Goal: Task Accomplishment & Management: Manage account settings

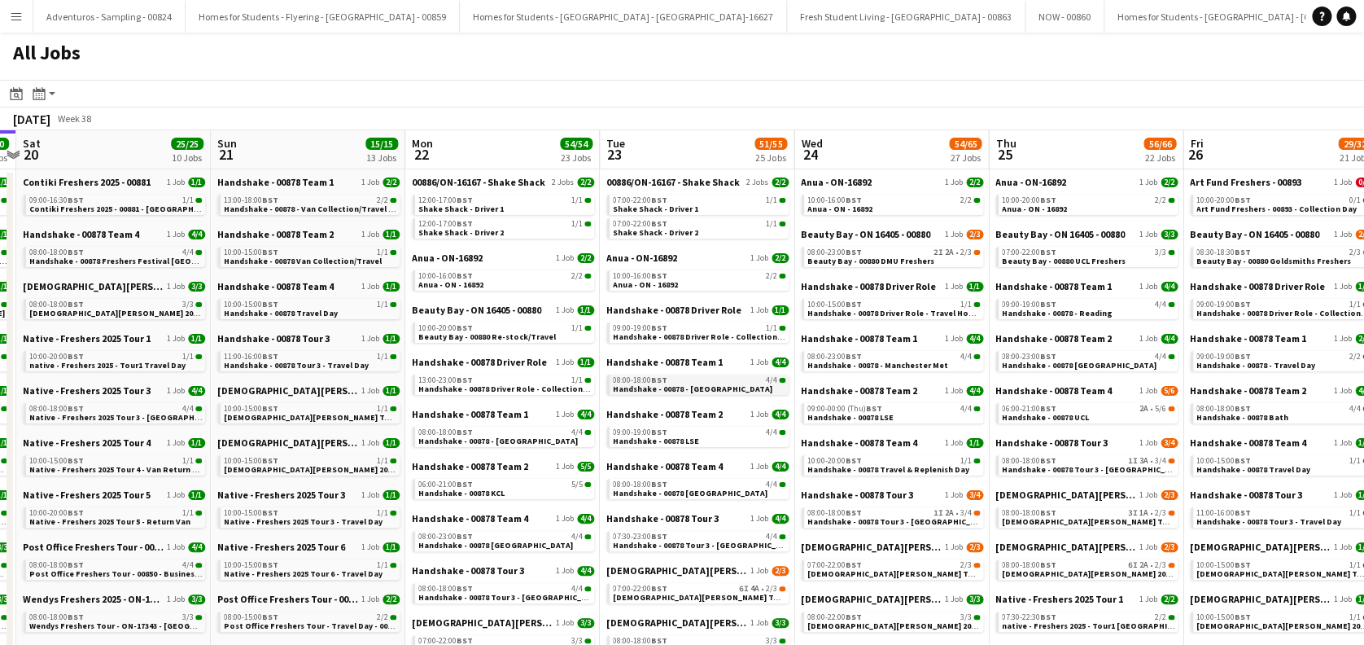
click at [691, 391] on span "Handshake - 00878 - Manchester" at bounding box center [693, 388] width 160 height 11
click at [146, 256] on span "Handshake - 00878 Freshers Festival London" at bounding box center [141, 261] width 224 height 11
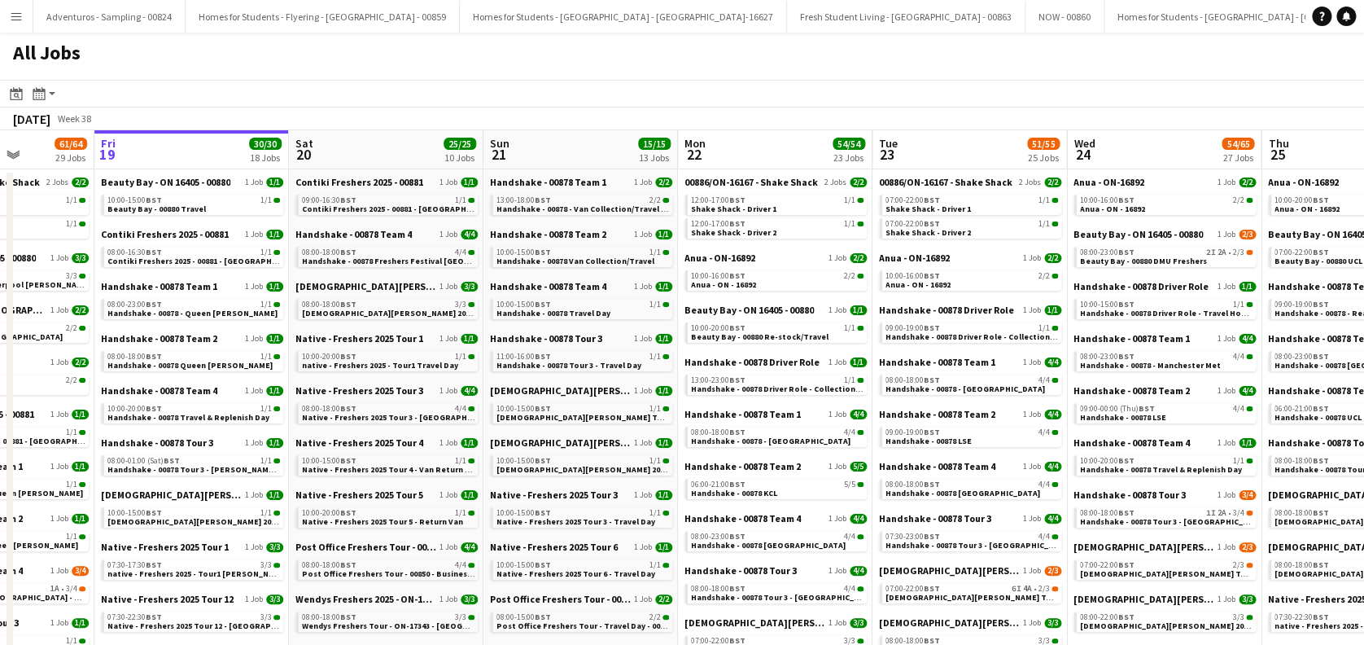
scroll to position [0, 411]
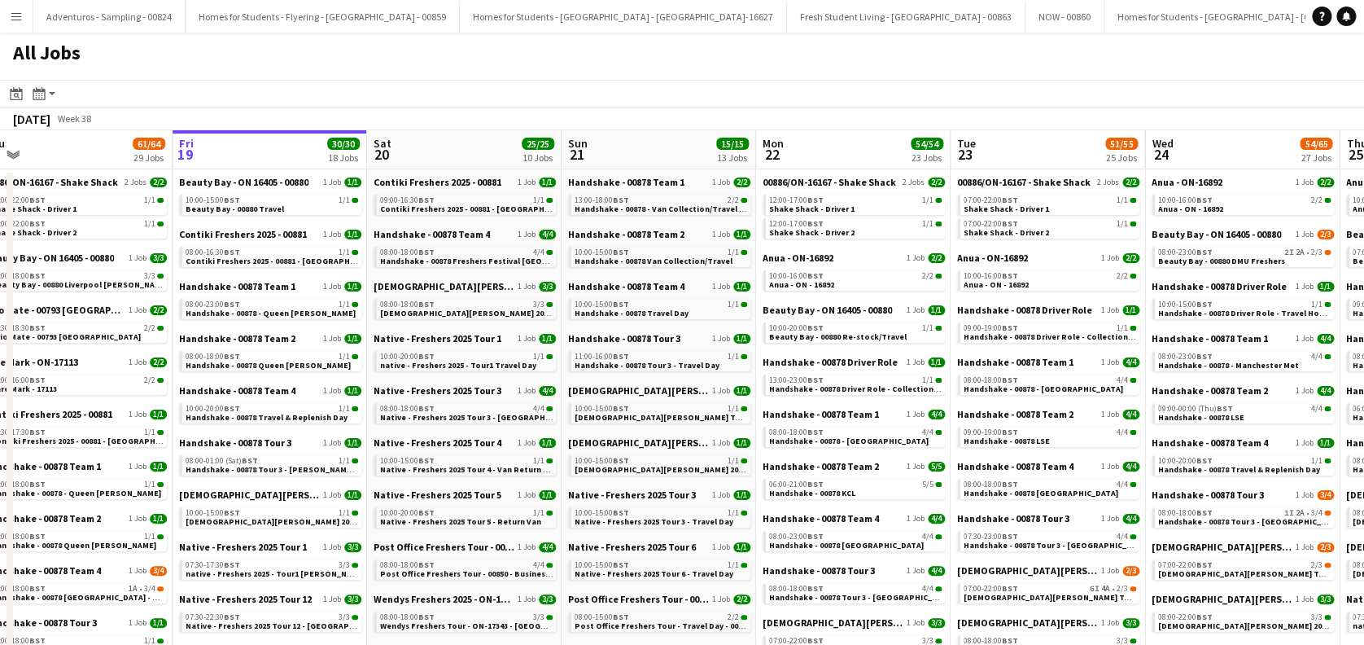
drag, startPoint x: 268, startPoint y: 426, endPoint x: 617, endPoint y: 420, distance: 349.2
click at [523, 418] on span "Native - Freshers 2025 Tour 3 - [GEOGRAPHIC_DATA]" at bounding box center [479, 417] width 199 height 11
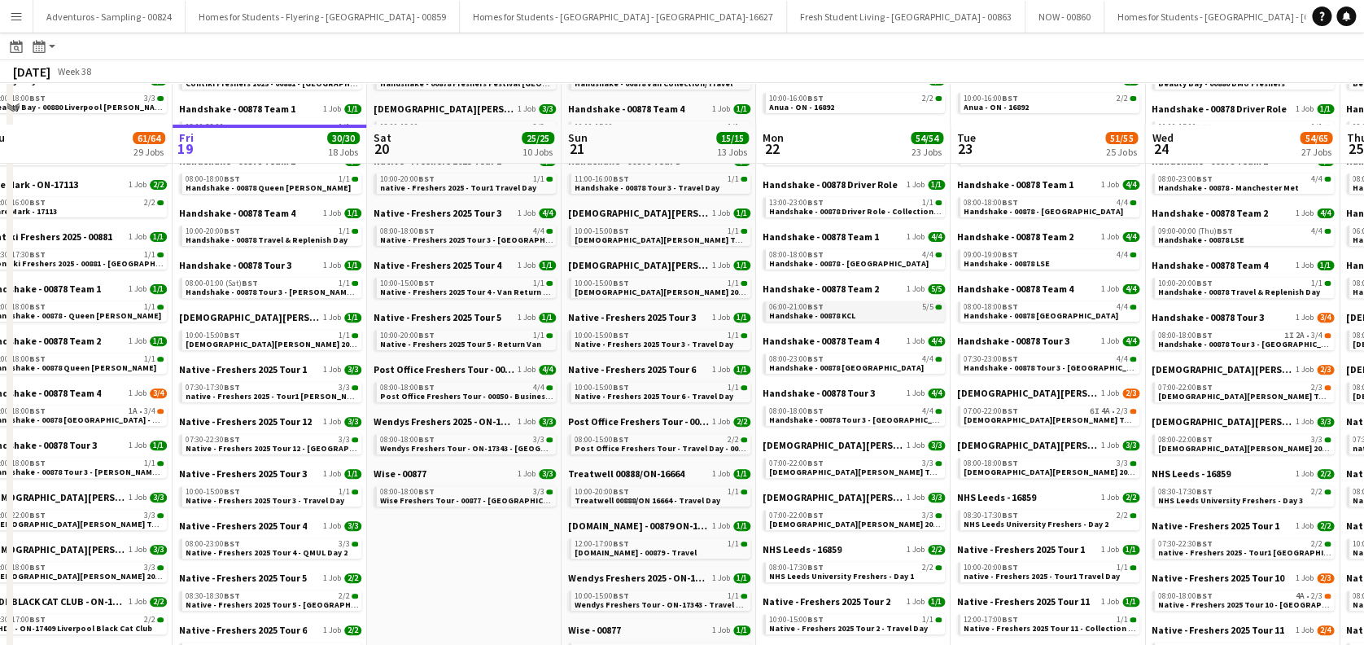
scroll to position [216, 0]
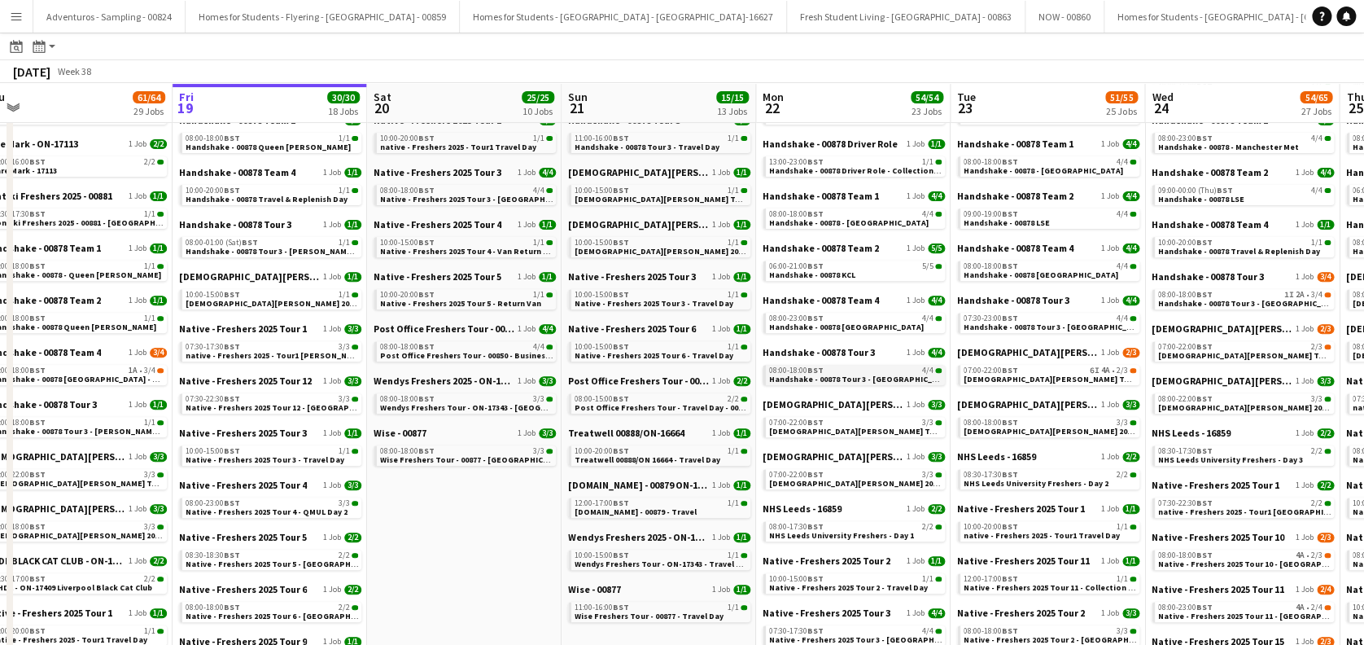
click at [881, 378] on span "Handshake - 00878 Tour 3 - [GEOGRAPHIC_DATA]" at bounding box center [862, 379] width 186 height 11
click at [880, 273] on link "06:00-21:00 BST 5/5 Handshake - 00878 KCL" at bounding box center [855, 269] width 173 height 19
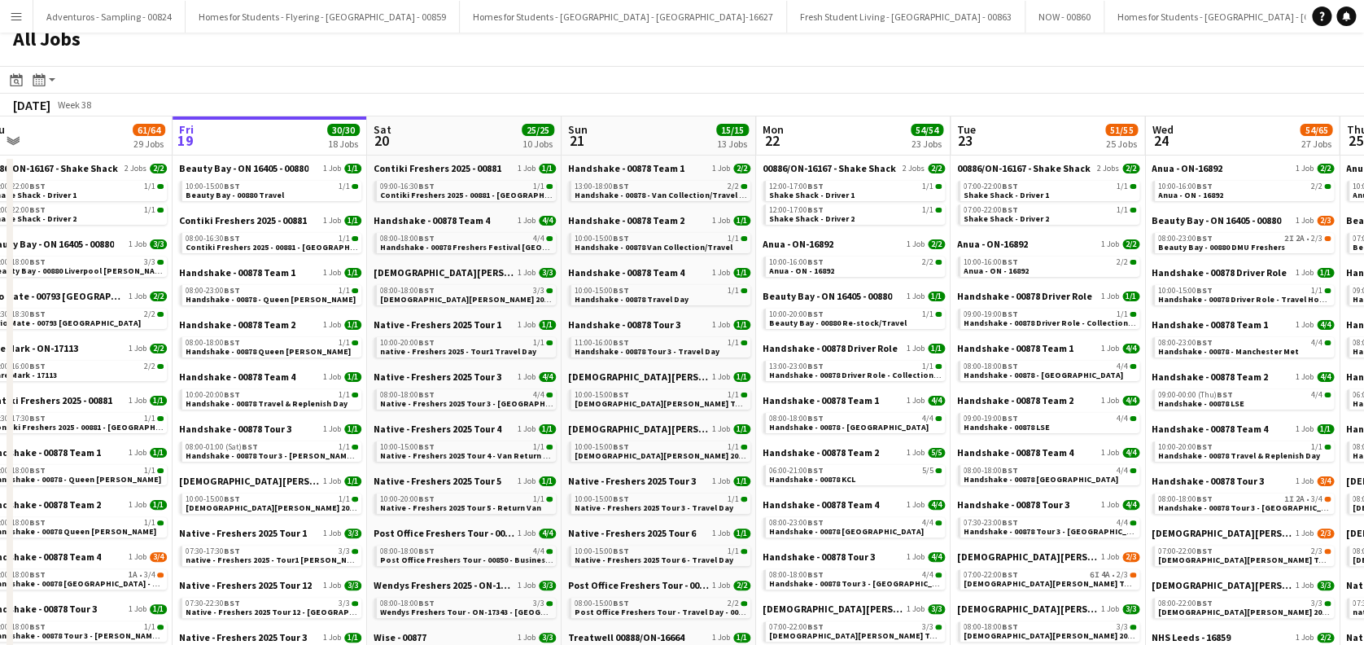
scroll to position [0, 0]
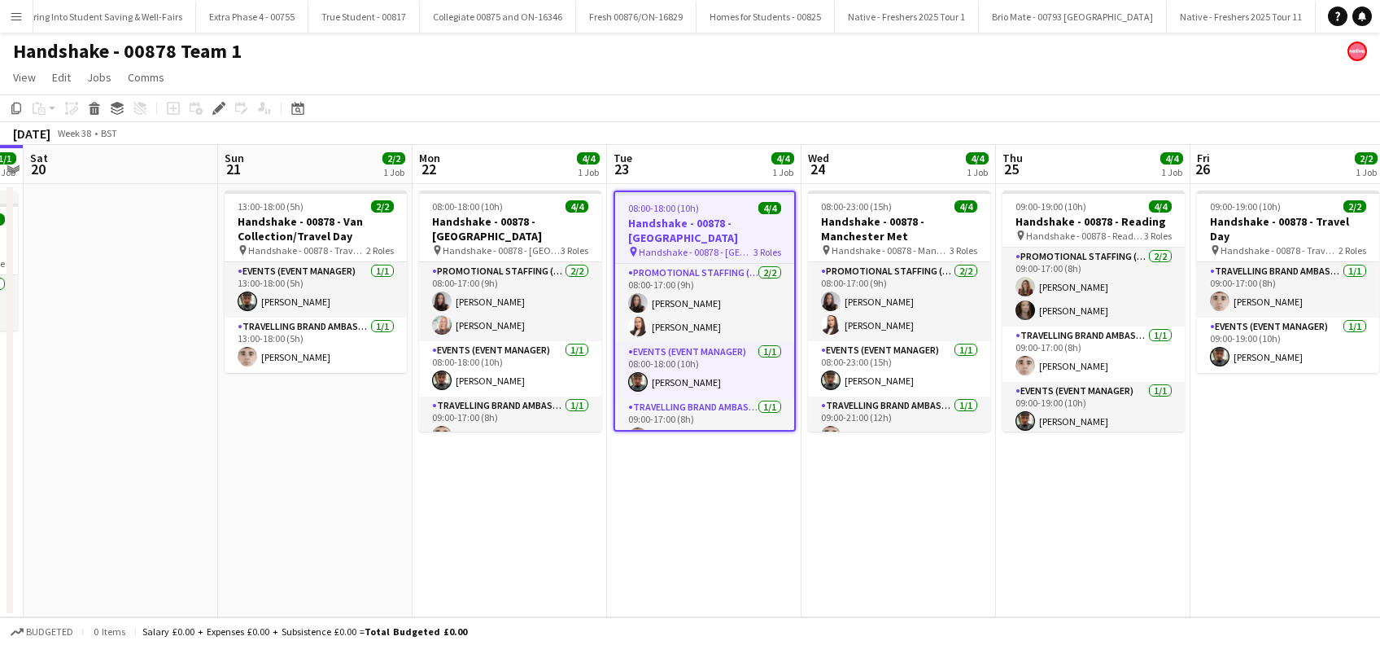
scroll to position [0, 413]
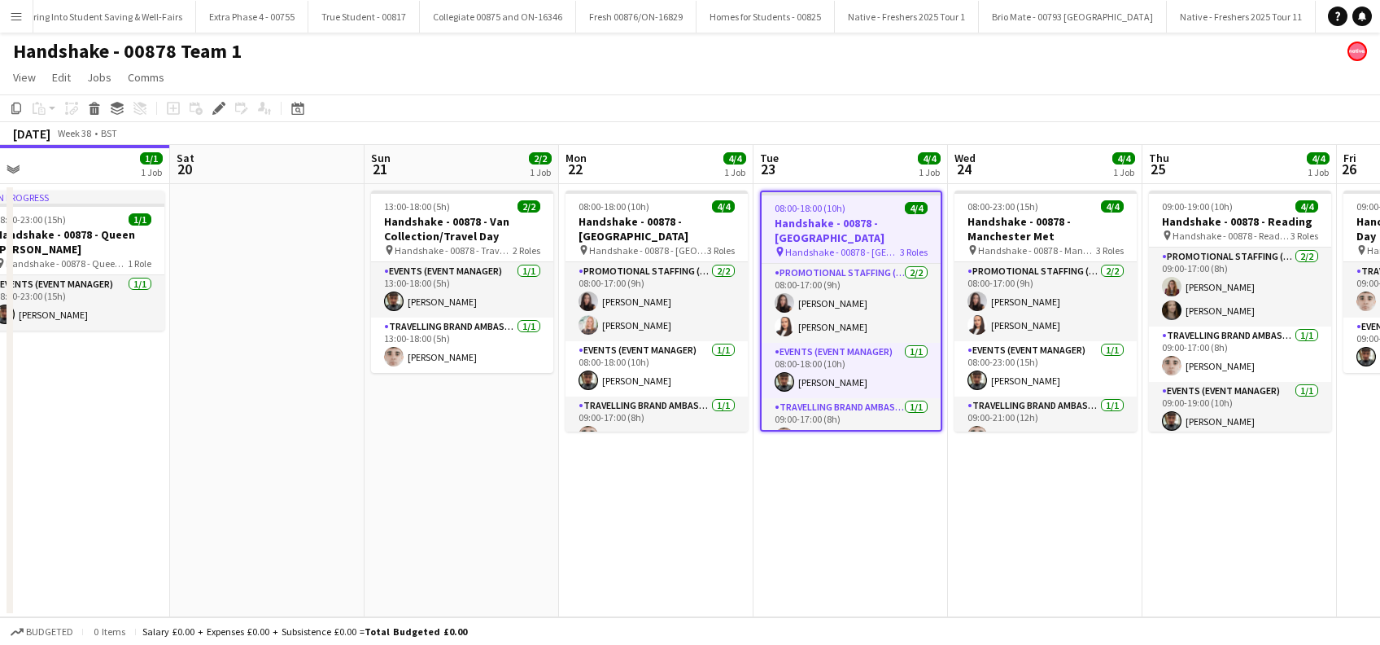
drag, startPoint x: 339, startPoint y: 541, endPoint x: 664, endPoint y: 541, distance: 325.6
click at [664, 541] on app-calendar-viewport "Wed 17 1/1 1 Job Thu 18 1/1 1 Job Fri 19 1/1 1 Job Sat 20 Sun 21 2/2 1 Job Mon …" at bounding box center [690, 381] width 1380 height 472
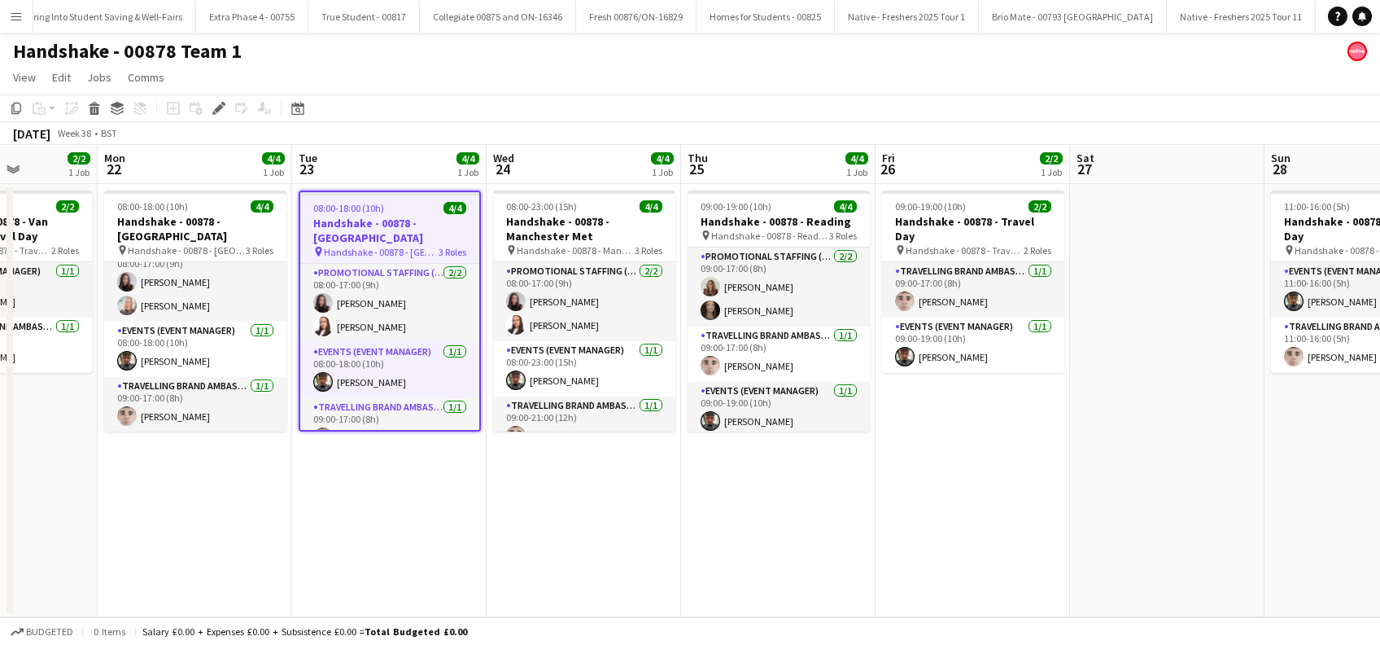
scroll to position [0, 488]
drag, startPoint x: 816, startPoint y: 512, endPoint x: 387, endPoint y: 512, distance: 428.9
click at [387, 512] on app-calendar-viewport "Fri 19 1/1 1 Job Sat 20 Sun 21 2/2 1 Job Mon 22 4/4 1 Job Tue 23 4/4 1 Job Wed …" at bounding box center [690, 381] width 1380 height 472
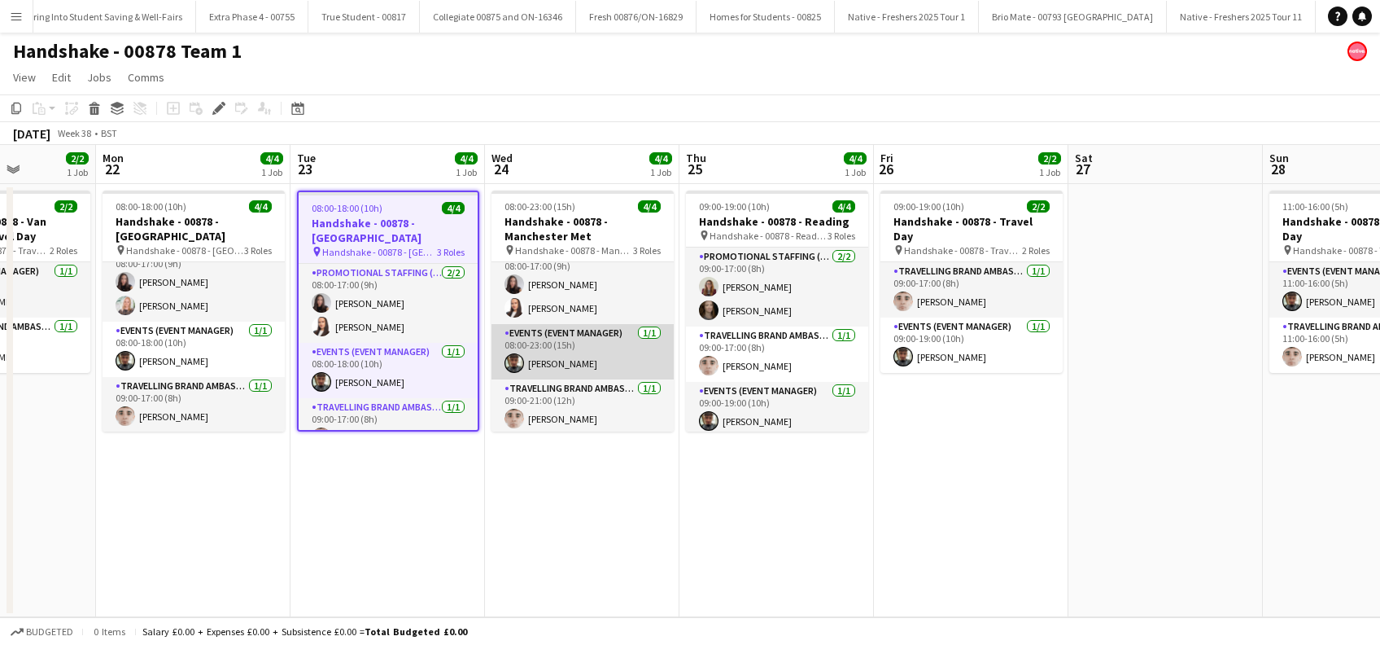
scroll to position [20, 0]
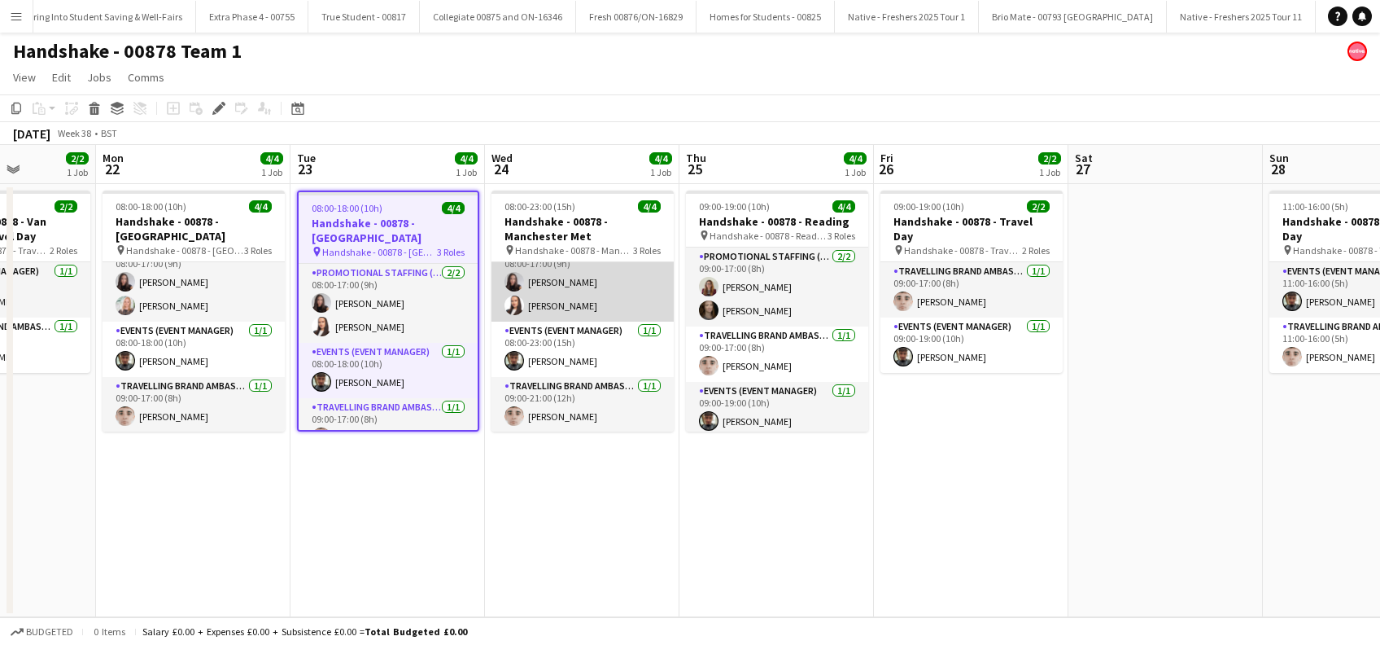
click at [561, 307] on app-card-role "Promotional Staffing (Brand Ambassadors) 2/2 08:00-17:00 (9h) Hannah Cross Lill…" at bounding box center [583, 282] width 182 height 79
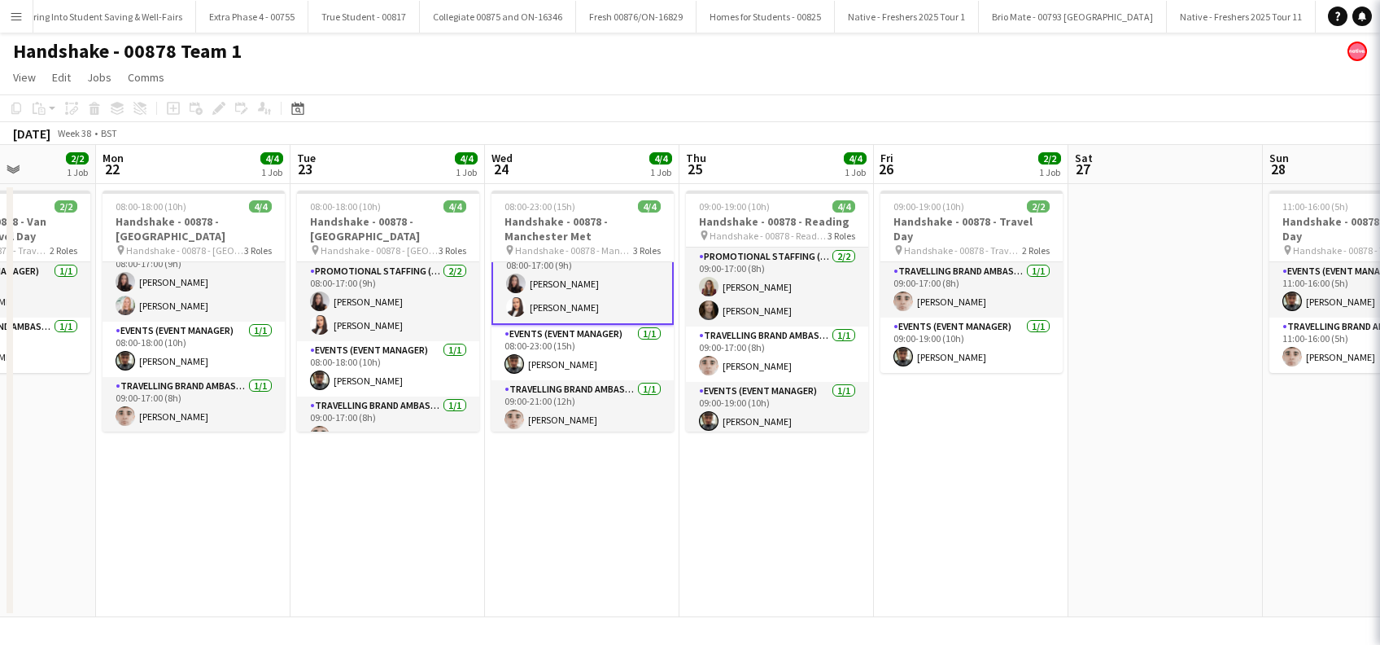
scroll to position [21, 0]
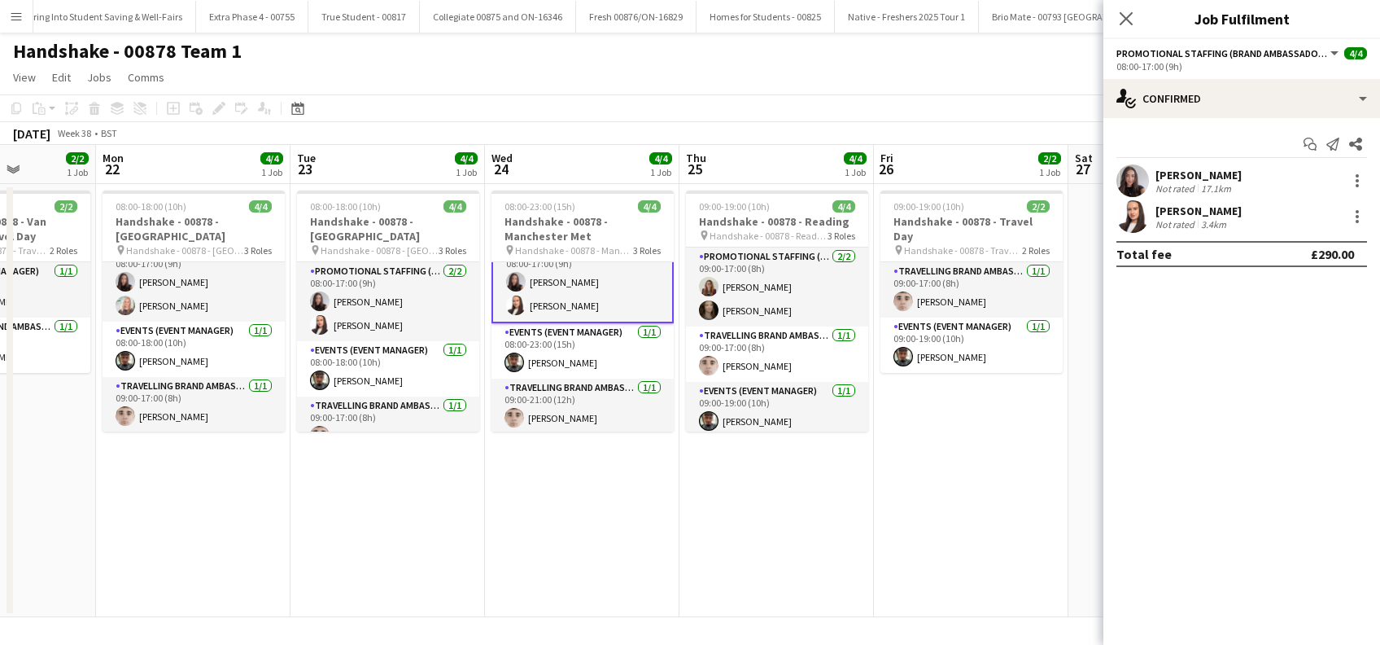
click at [1209, 212] on div "Lillie Howes" at bounding box center [1199, 210] width 86 height 15
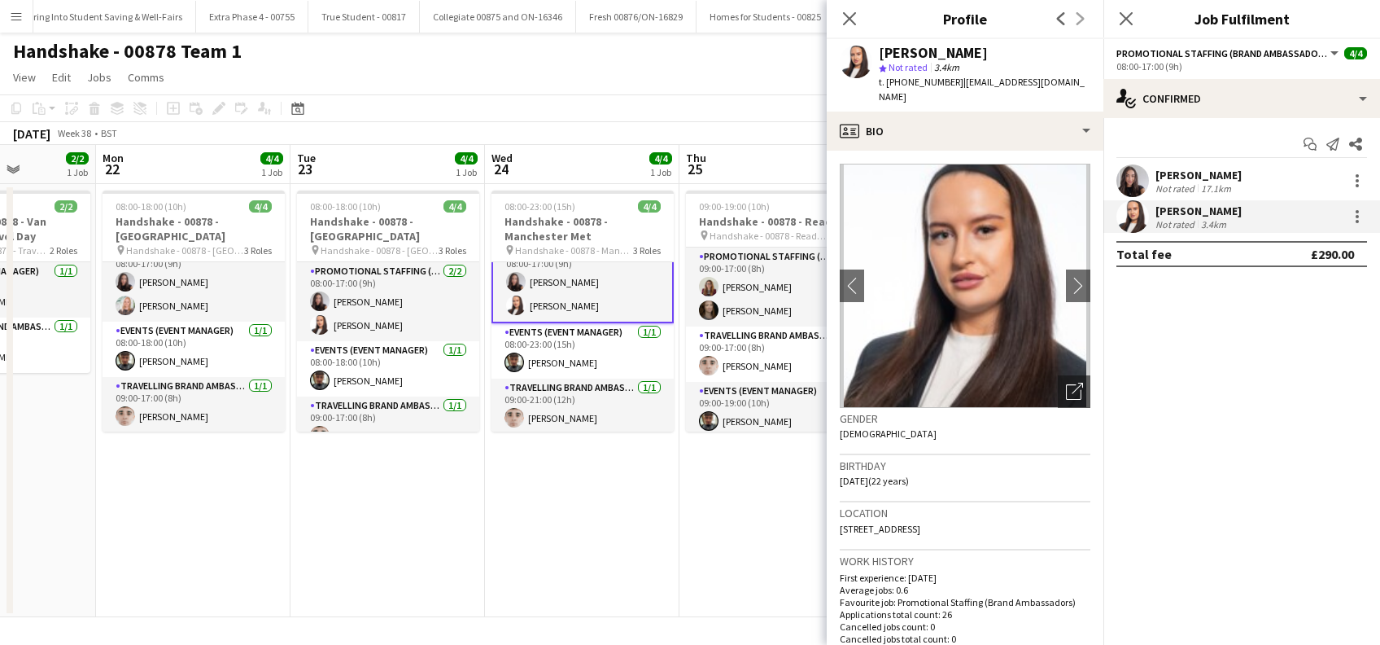
drag, startPoint x: 953, startPoint y: 83, endPoint x: 881, endPoint y: 53, distance: 78.4
click at [881, 53] on div "Lillie Howes star Not rated 3.4km t. +4407740311580 | lilliehowes@me.com" at bounding box center [985, 75] width 212 height 59
copy div "Lillie Howes star Not rated 3.4km t. +4407740311580"
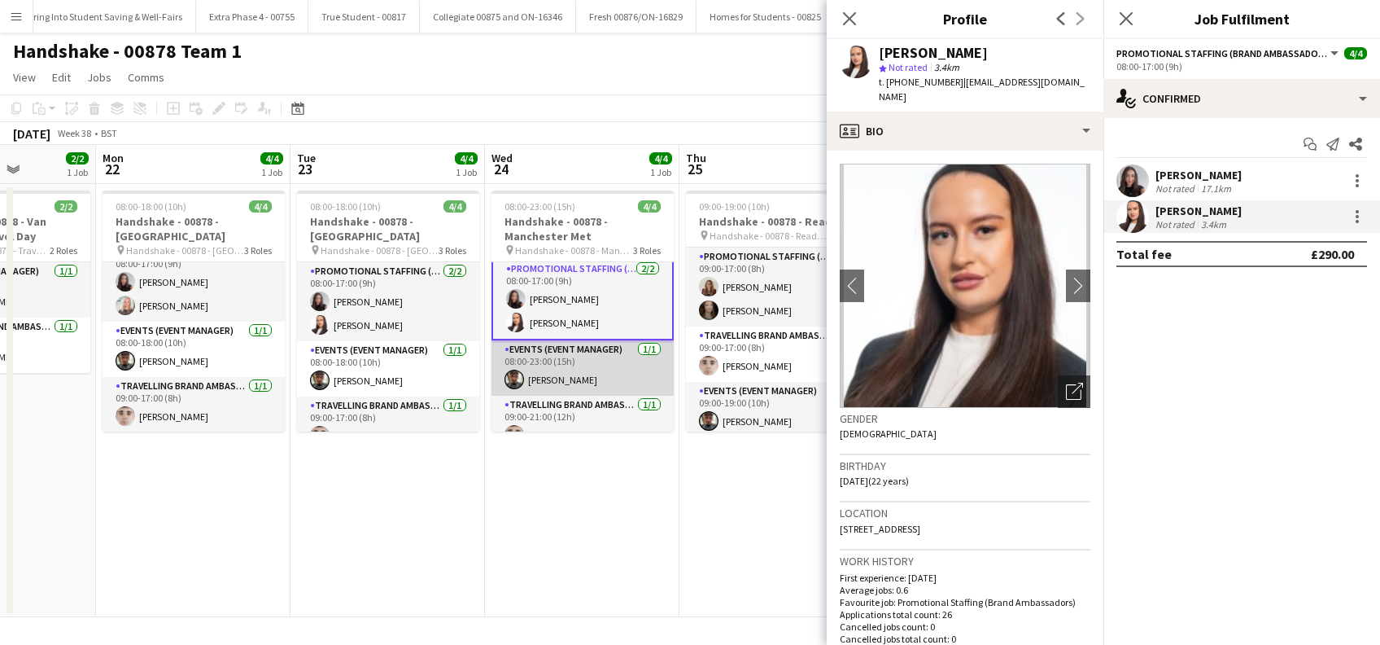
scroll to position [0, 0]
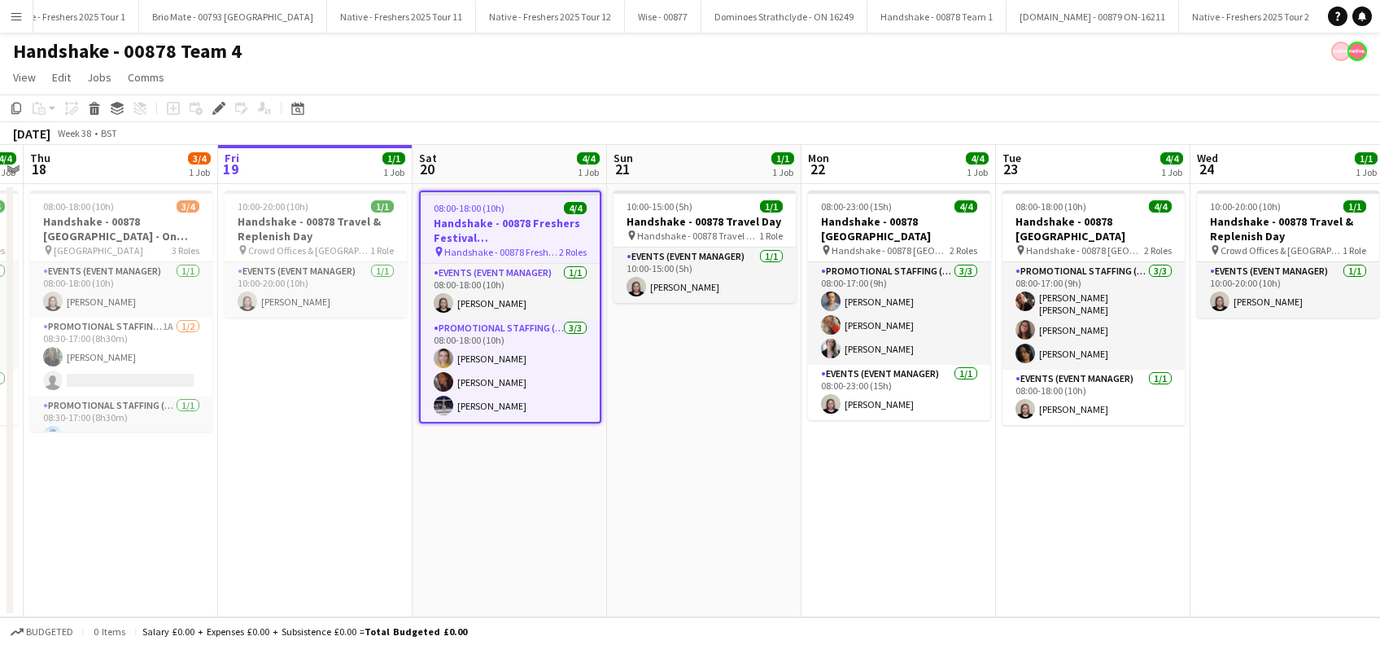
scroll to position [0, 3369]
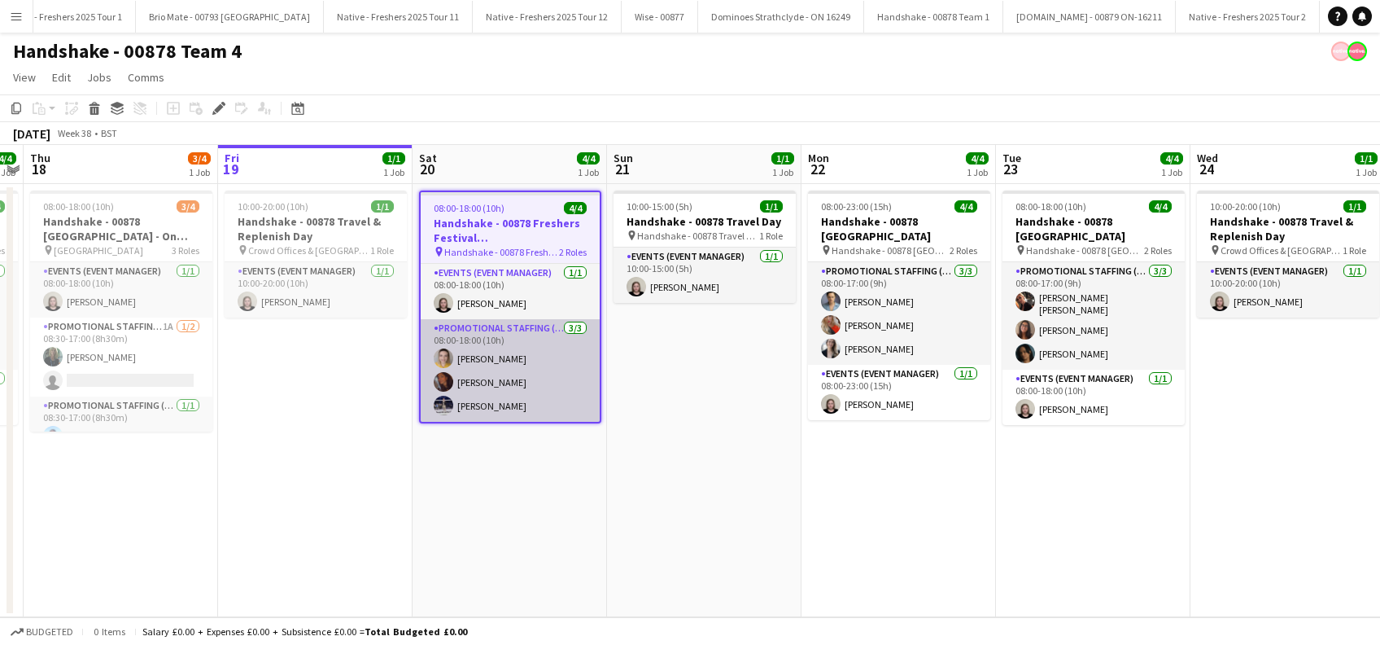
click at [507, 359] on app-card-role "Promotional Staffing (Brand Ambassadors) 3/3 08:00-18:00 (10h) Larissa Bernardo…" at bounding box center [510, 370] width 179 height 103
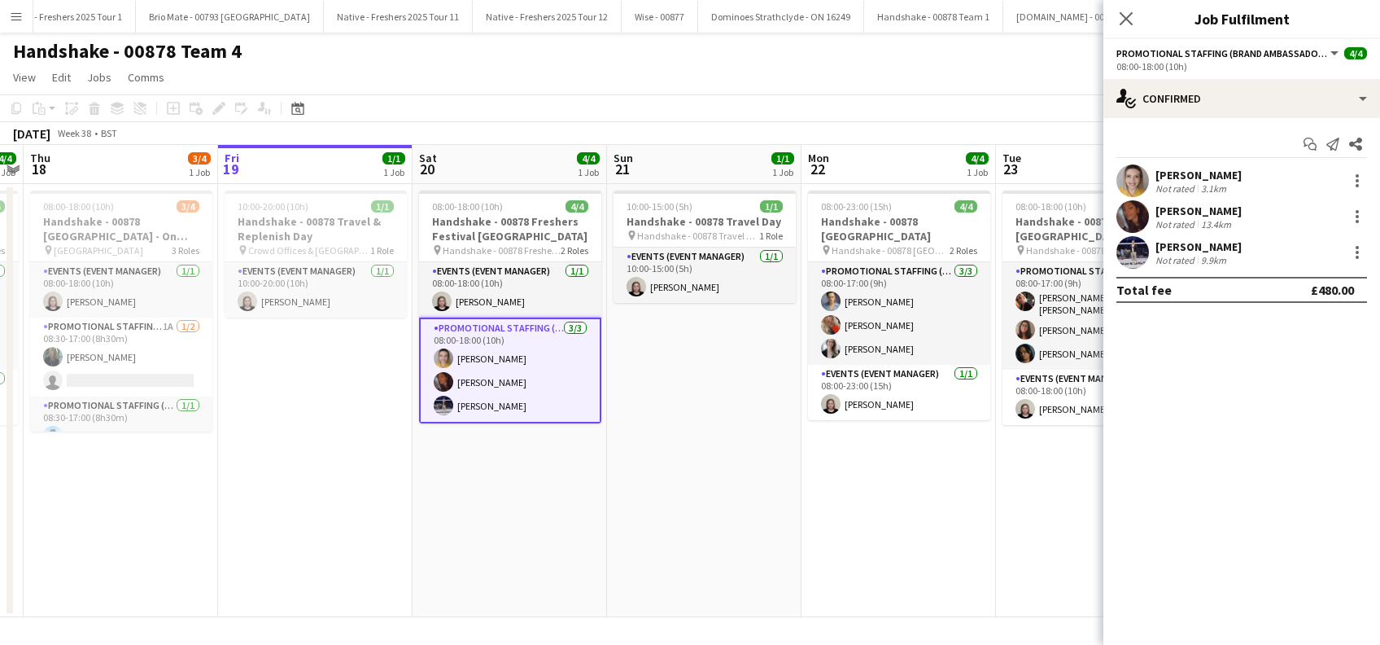
click at [1231, 164] on div "Larissa Bernardo Not rated 3.1km" at bounding box center [1242, 180] width 277 height 33
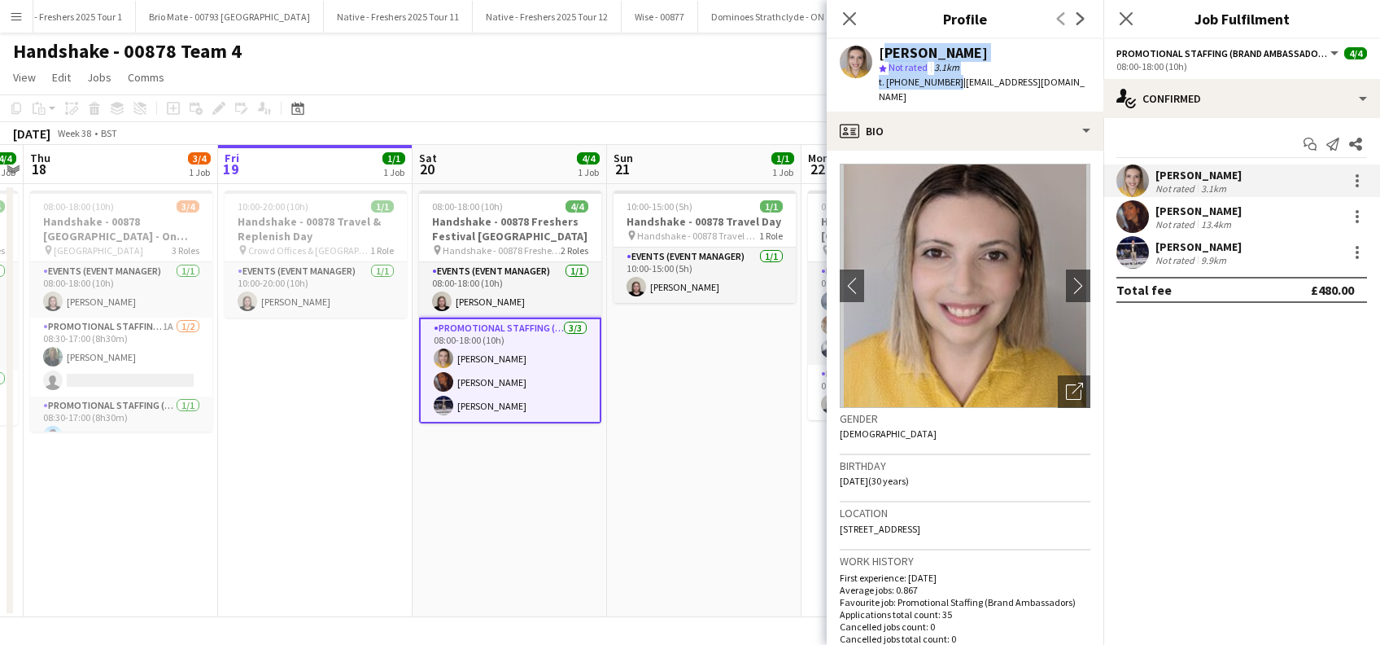
drag, startPoint x: 950, startPoint y: 82, endPoint x: 877, endPoint y: 52, distance: 78.4
click at [877, 52] on div "Larissa Bernardo star Not rated 3.1km t. +447478666760 | larissabernardop@gmail…" at bounding box center [965, 75] width 277 height 72
copy div "Larissa Bernardo star Not rated 3.1km t. +447478666760"
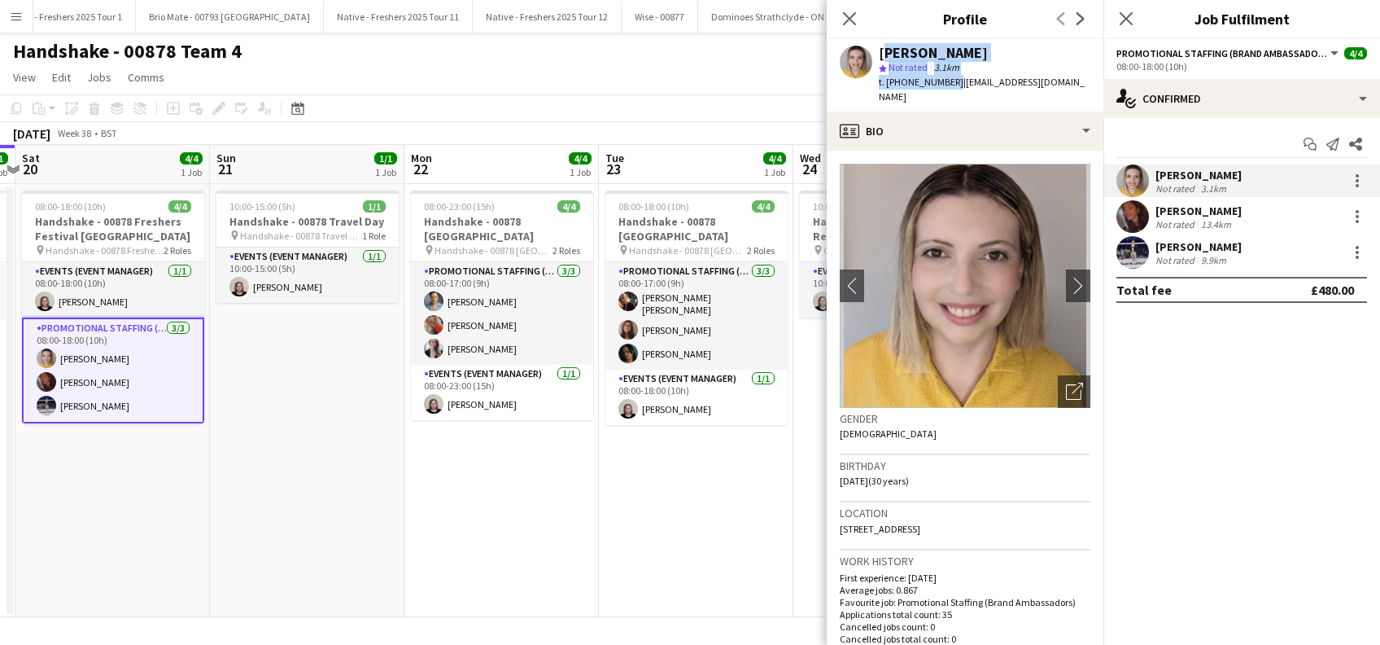
drag, startPoint x: 694, startPoint y: 462, endPoint x: 289, endPoint y: 470, distance: 405.4
click at [294, 494] on app-calendar-viewport "Wed 17 4/4 1 Job Thu 18 3/4 1 Job Fri 19 1/1 1 Job Sat 20 4/4 1 Job Sun 21 1/1 …" at bounding box center [690, 381] width 1380 height 472
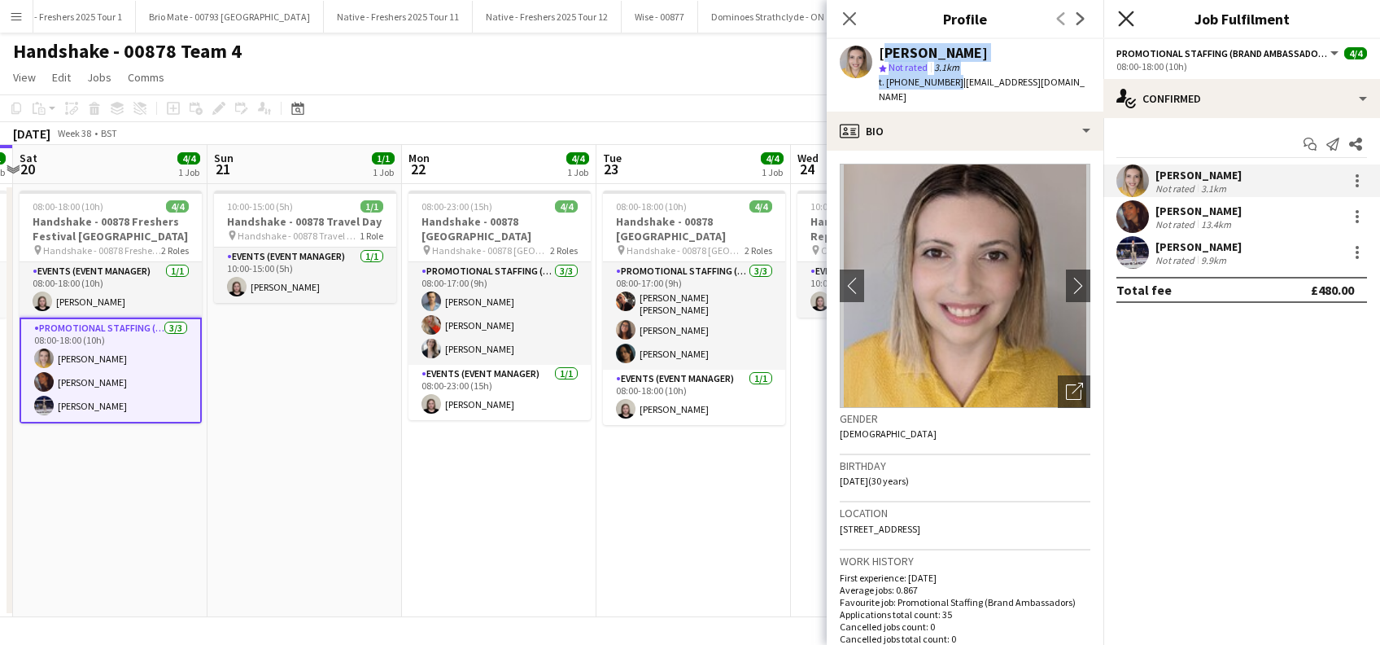
click at [1130, 15] on icon at bounding box center [1125, 18] width 15 height 15
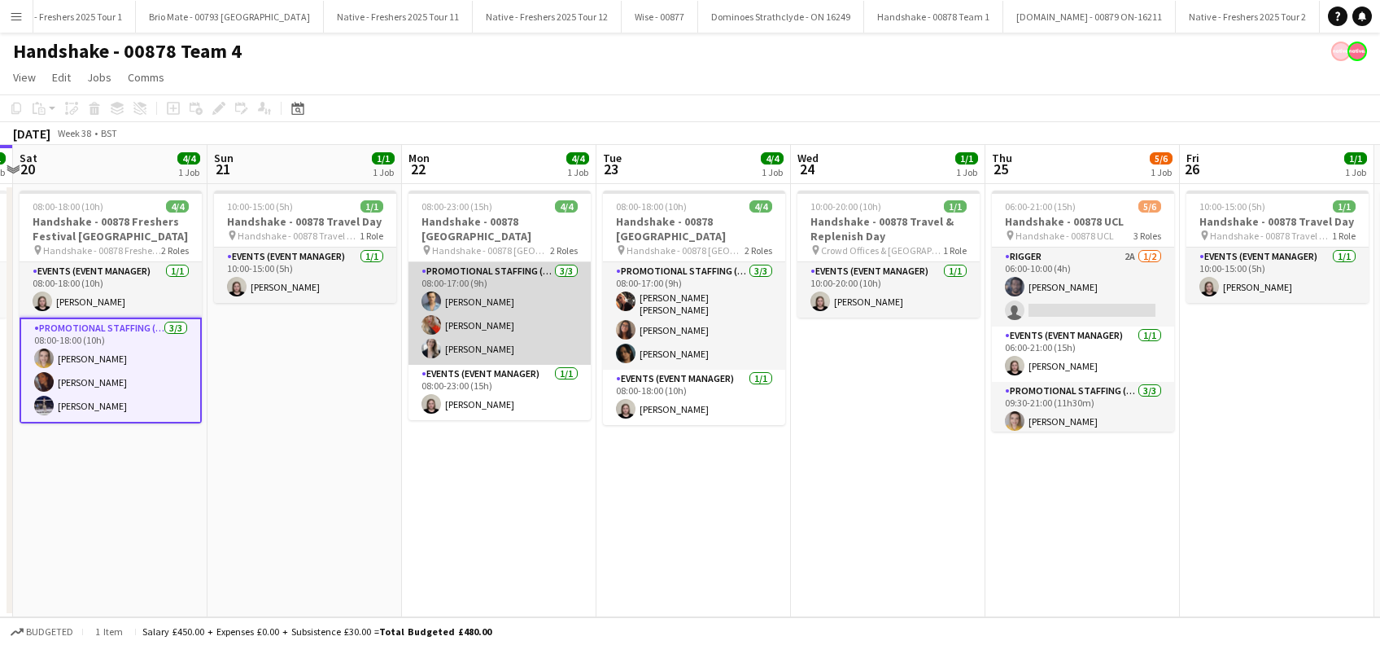
click at [488, 311] on app-card-role "Promotional Staffing (Brand Ambassadors) 3/3 08:00-17:00 (9h) Rachael Cummins S…" at bounding box center [500, 313] width 182 height 103
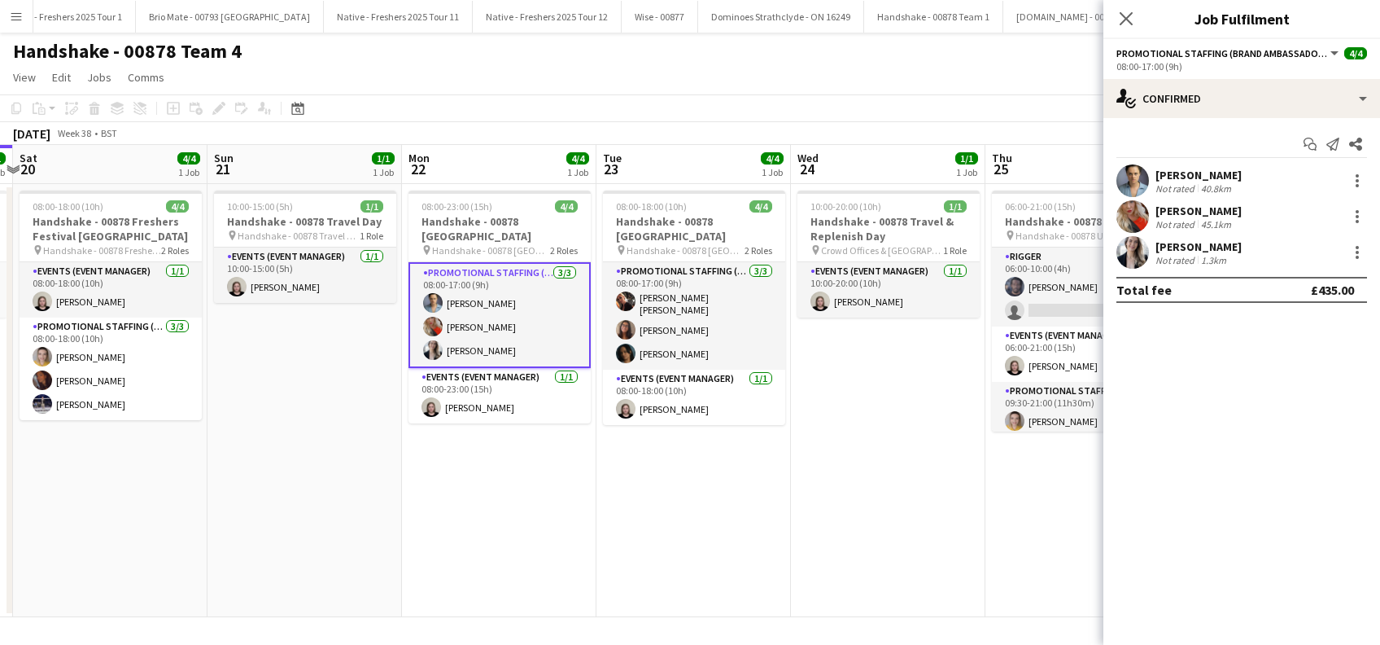
click at [1205, 208] on div "Shelley Thomas" at bounding box center [1199, 210] width 86 height 15
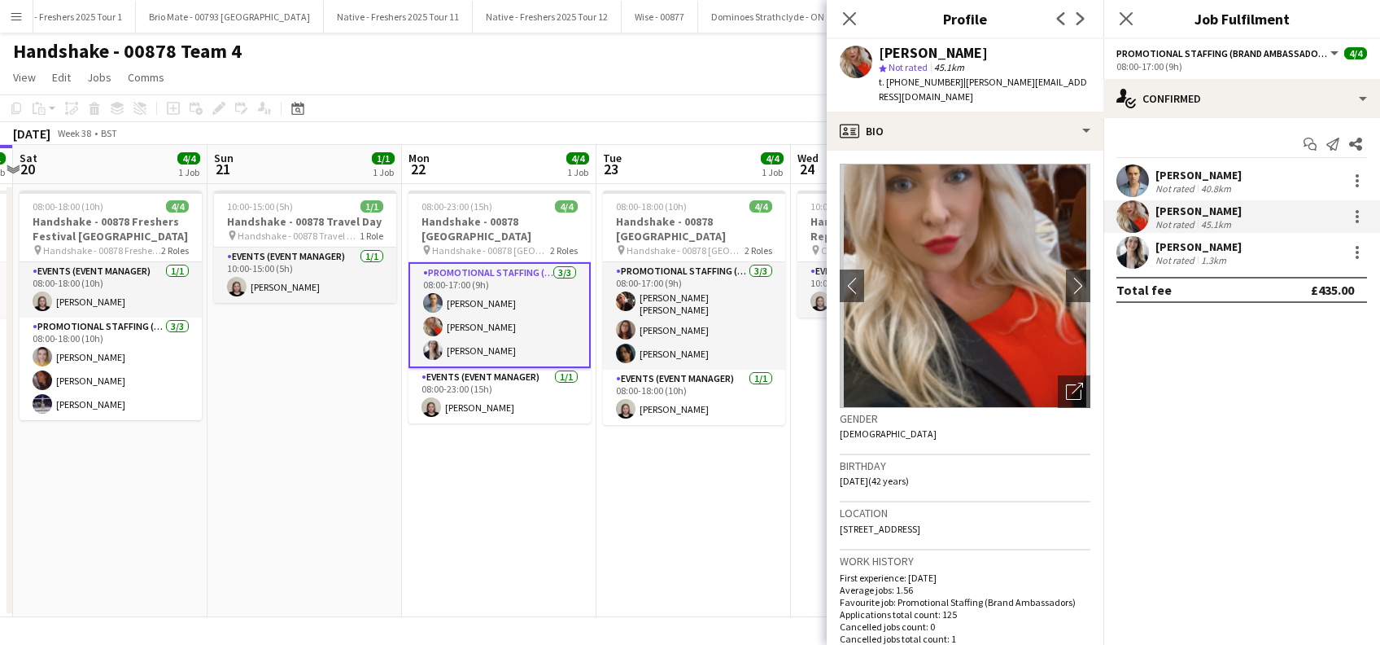
drag, startPoint x: 955, startPoint y: 78, endPoint x: 874, endPoint y: 49, distance: 86.5
click at [874, 49] on div "Shelley Thomas star Not rated 45.1km t. +4407860393455 | shelley_thomas@outlook…" at bounding box center [965, 75] width 277 height 72
copy div "Shelley Thomas star Not rated 45.1km t. +4407860393455"
drag, startPoint x: 540, startPoint y: 553, endPoint x: 661, endPoint y: 527, distance: 123.4
click at [544, 550] on app-date-cell "08:00-23:00 (15h) 4/4 Handshake - 00878 Cardiff pin Handshake - 00878 Cardiff 2…" at bounding box center [499, 400] width 195 height 433
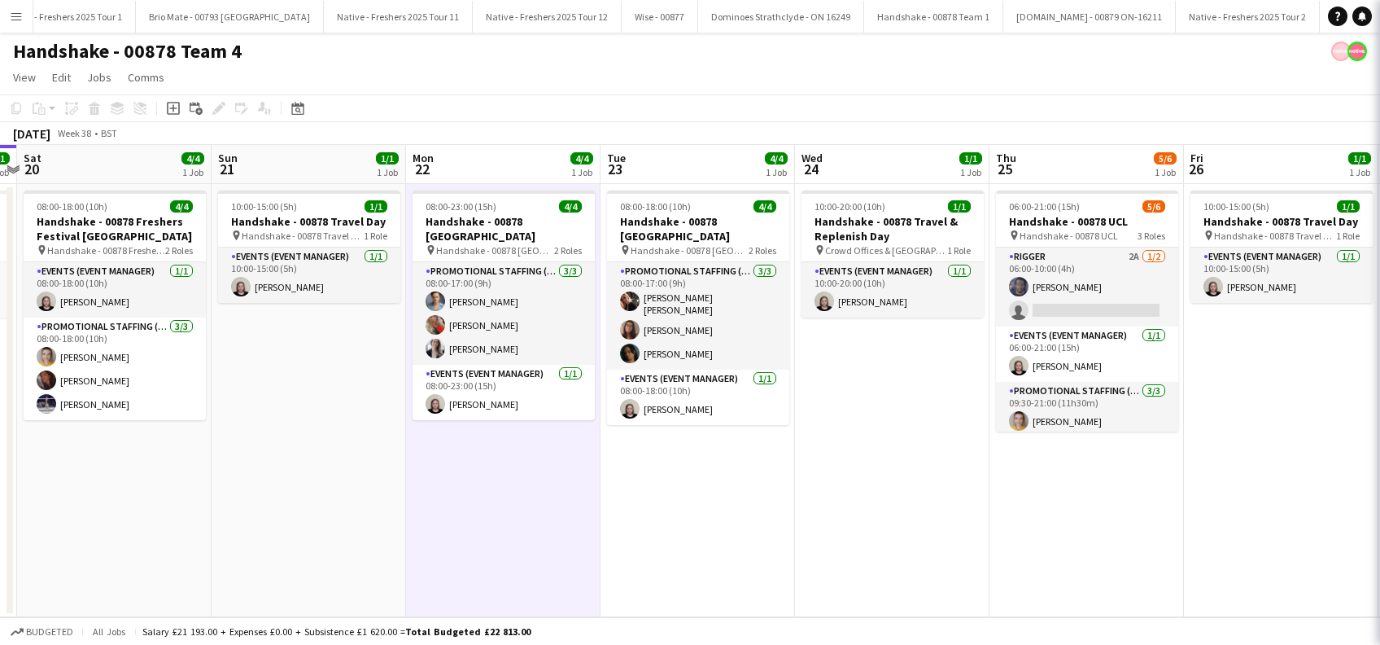
click at [671, 527] on app-date-cell "08:00-18:00 (10h) 4/4 Handshake - 00878 Leicester pin Handshake - 00878 Leicest…" at bounding box center [698, 400] width 195 height 433
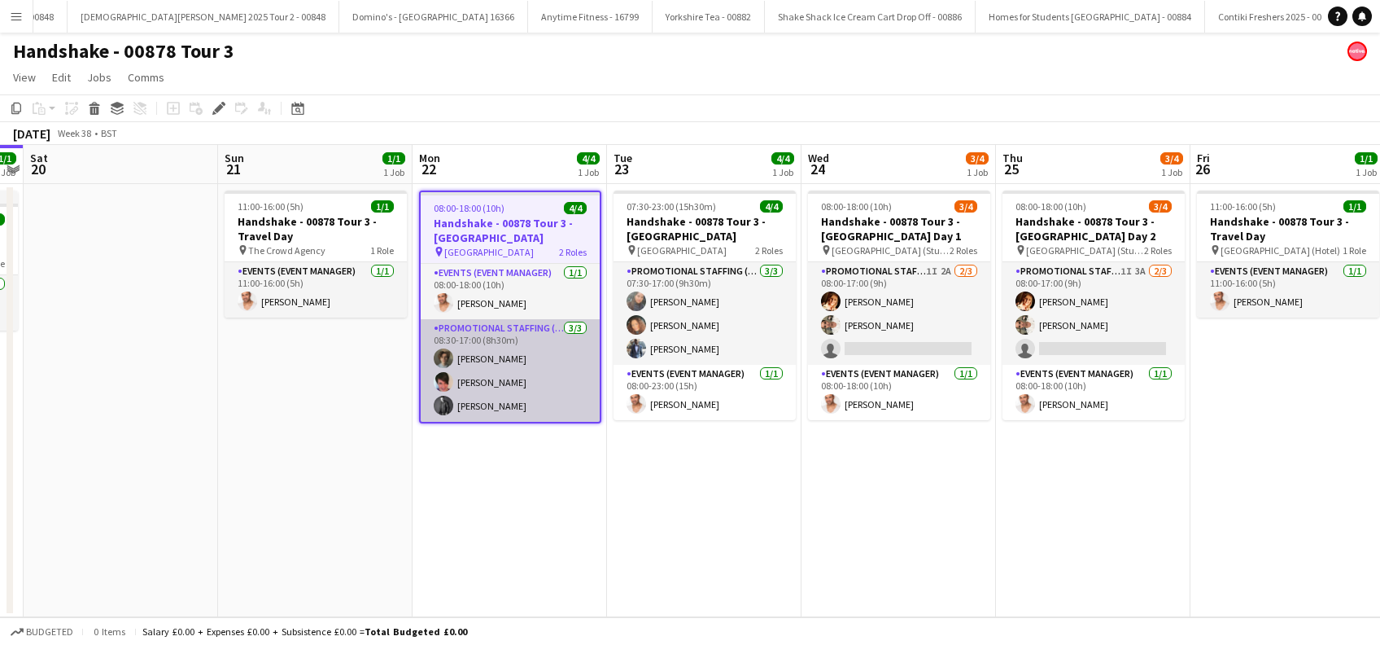
scroll to position [0, 5914]
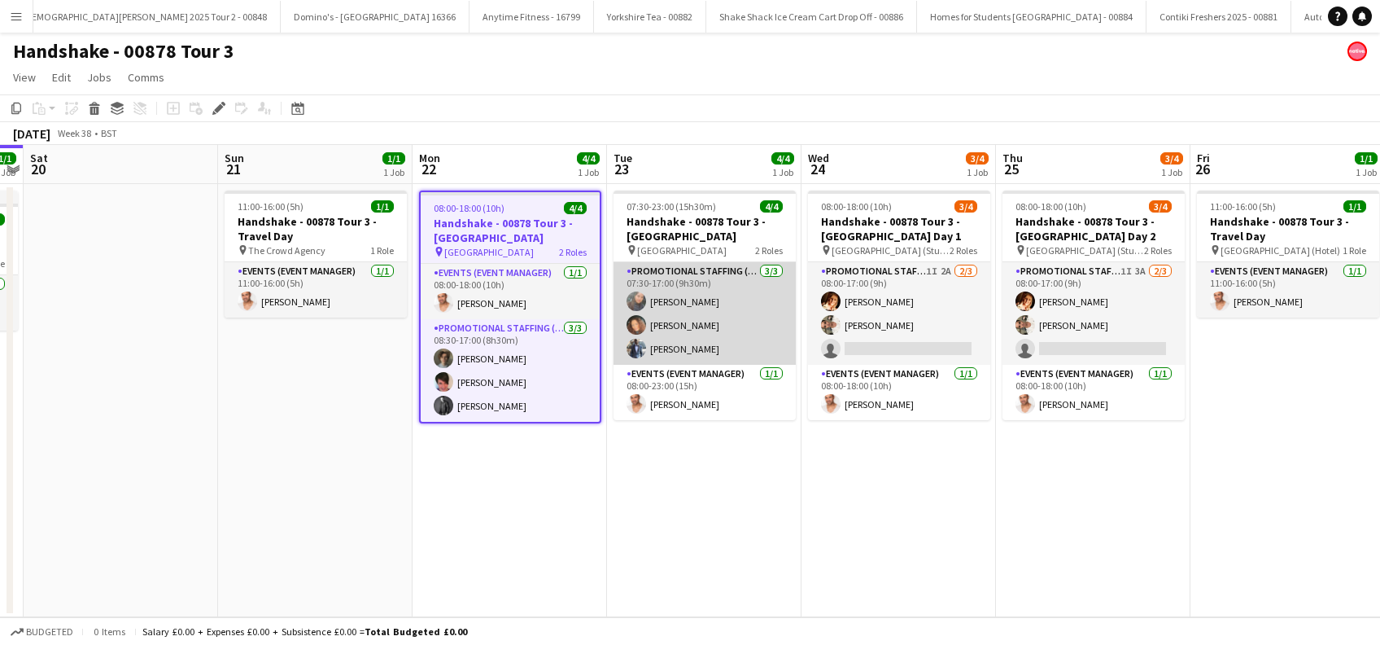
click at [688, 302] on app-card-role "Promotional Staffing (Brand Ambassadors) [DATE] 07:30-17:00 (9h30m) Li-[PERSON_…" at bounding box center [705, 313] width 182 height 103
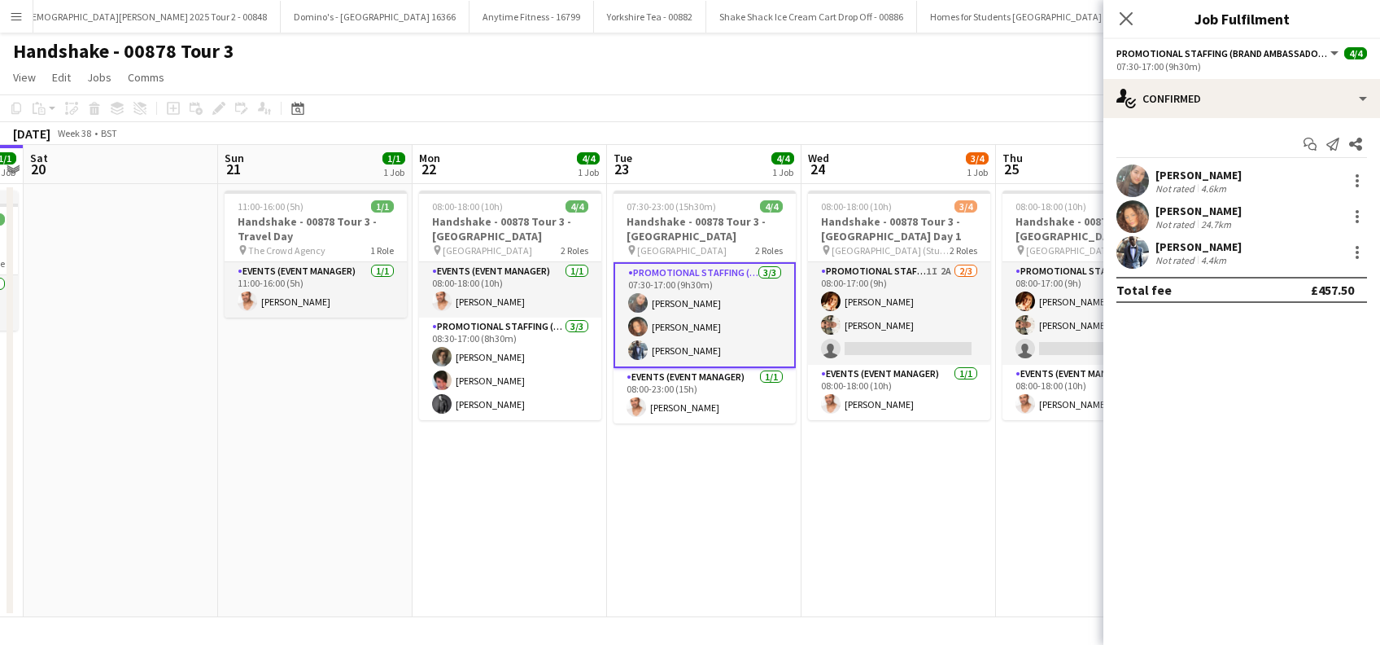
click at [1186, 166] on div "Li-[PERSON_NAME] Not rated 4.6km" at bounding box center [1242, 180] width 277 height 33
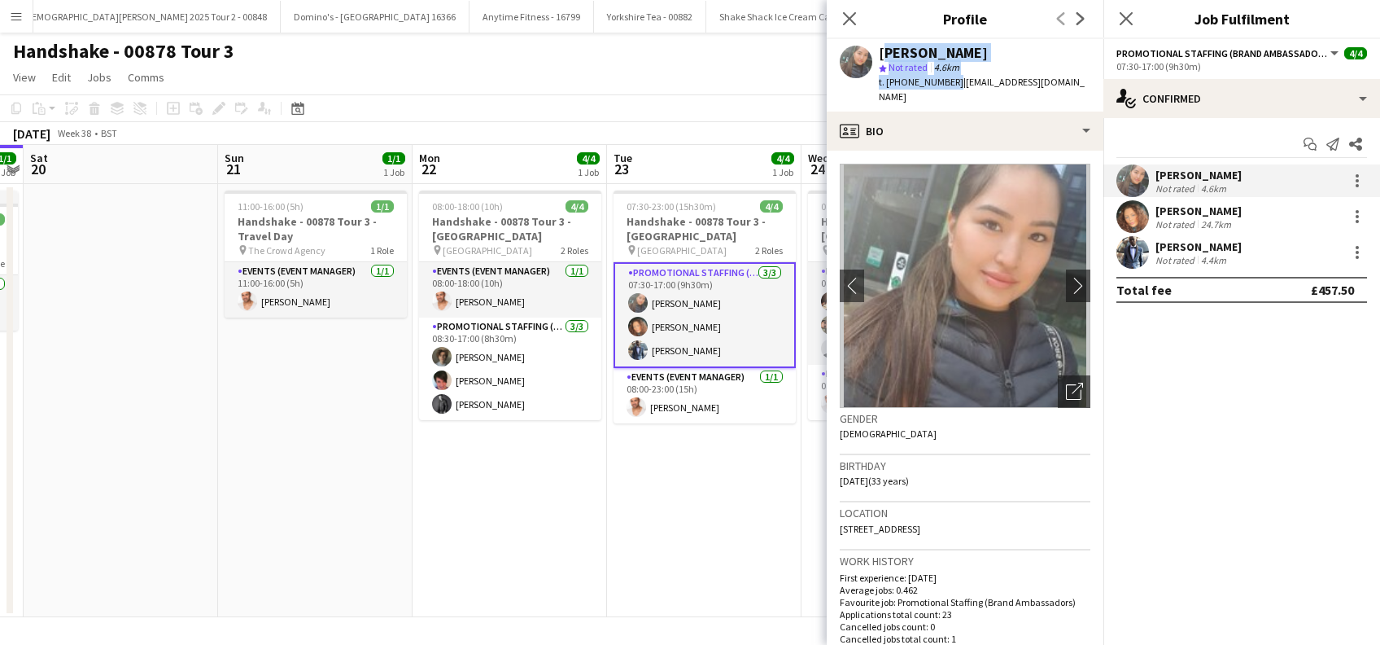
drag, startPoint x: 949, startPoint y: 82, endPoint x: 880, endPoint y: 48, distance: 77.2
click at [880, 48] on div "[PERSON_NAME] star Not rated 4.6km t. [PHONE_NUMBER] | [EMAIL_ADDRESS][DOMAIN_N…" at bounding box center [985, 75] width 212 height 59
copy div "Li-[PERSON_NAME] star Not rated 4.6km t. [PHONE_NUMBER]"
click at [1182, 208] on div "[PERSON_NAME]" at bounding box center [1199, 210] width 86 height 15
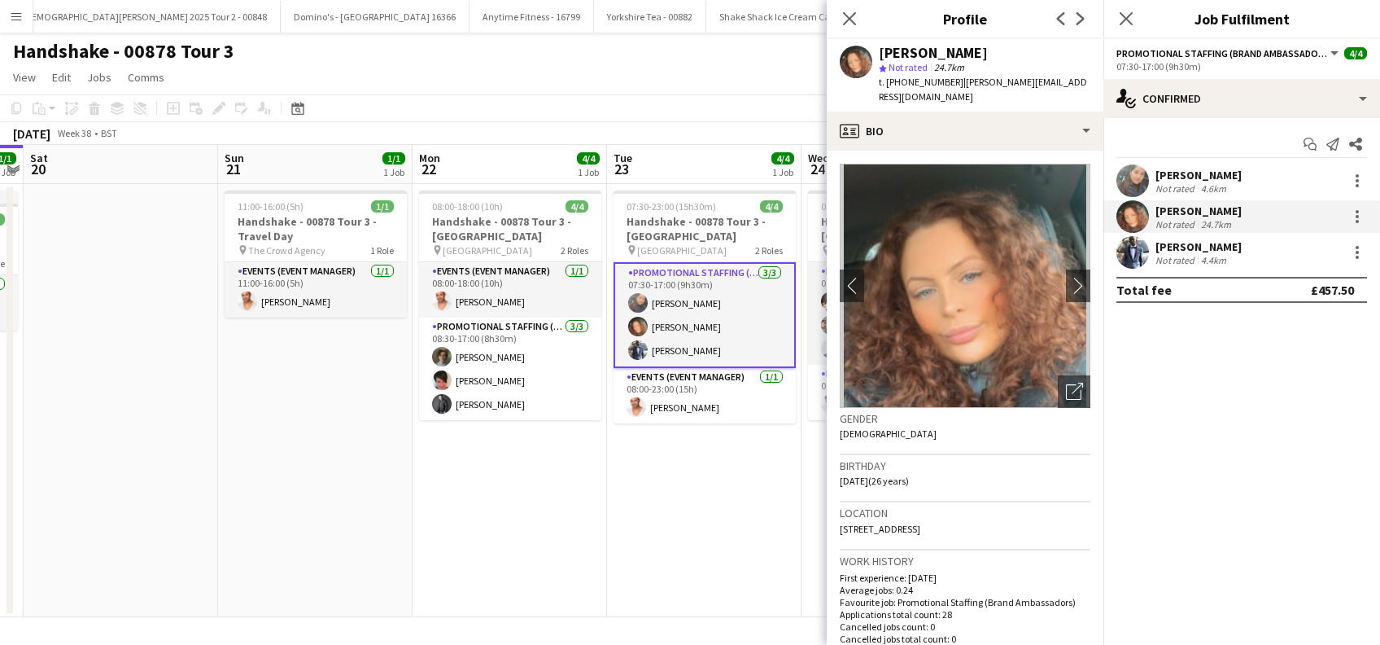
drag, startPoint x: 951, startPoint y: 82, endPoint x: 878, endPoint y: 47, distance: 80.4
click at [878, 47] on div "Kimberley Osman star Not rated 24.7km t. +447933686236 | kimberley.ao.98@gmail.…" at bounding box center [965, 75] width 277 height 72
copy div "Kimberley Osman star Not rated 24.7km t. +447933686236"
click at [1179, 240] on div "Hector Izekor" at bounding box center [1199, 246] width 86 height 15
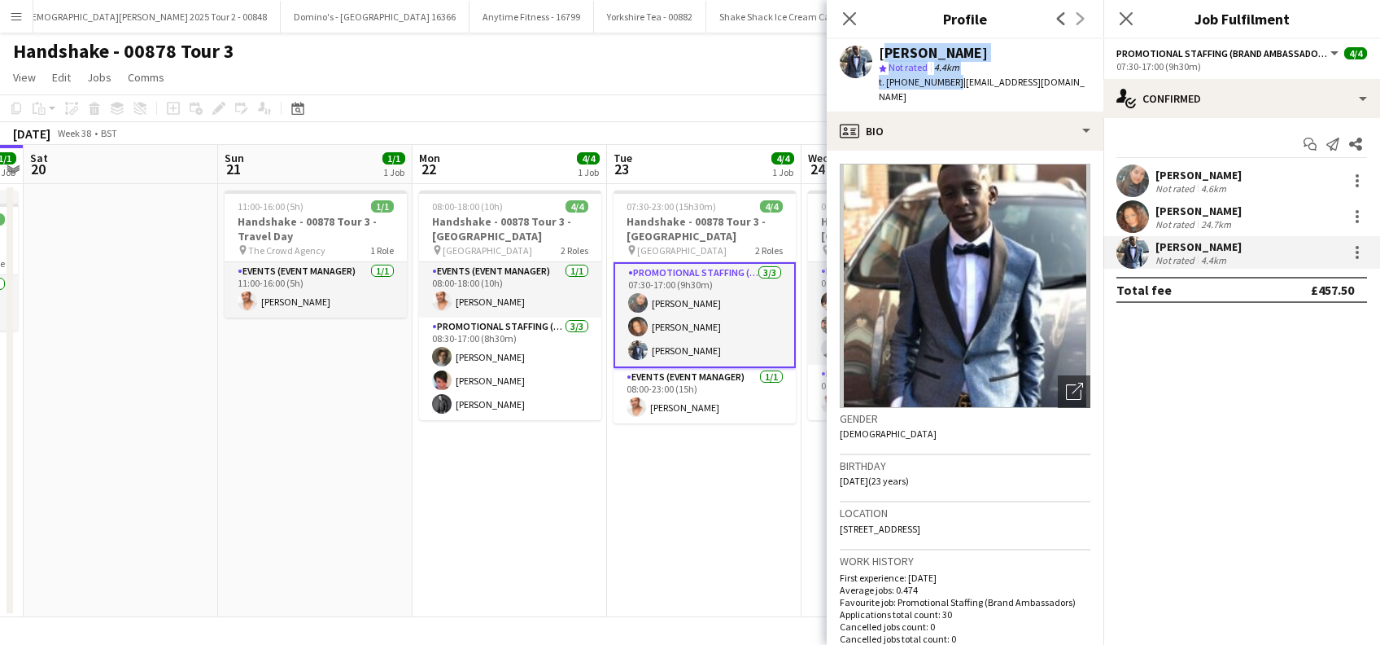
drag, startPoint x: 948, startPoint y: 81, endPoint x: 879, endPoint y: 52, distance: 75.1
click at [879, 52] on div "Hector Izekor star Not rated 4.4km t. +447485419462 | hectorizekor@yahoo.com" at bounding box center [985, 75] width 212 height 59
copy div "Hector Izekor star Not rated 4.4km t. +447485419462"
click at [847, 16] on icon at bounding box center [849, 18] width 15 height 15
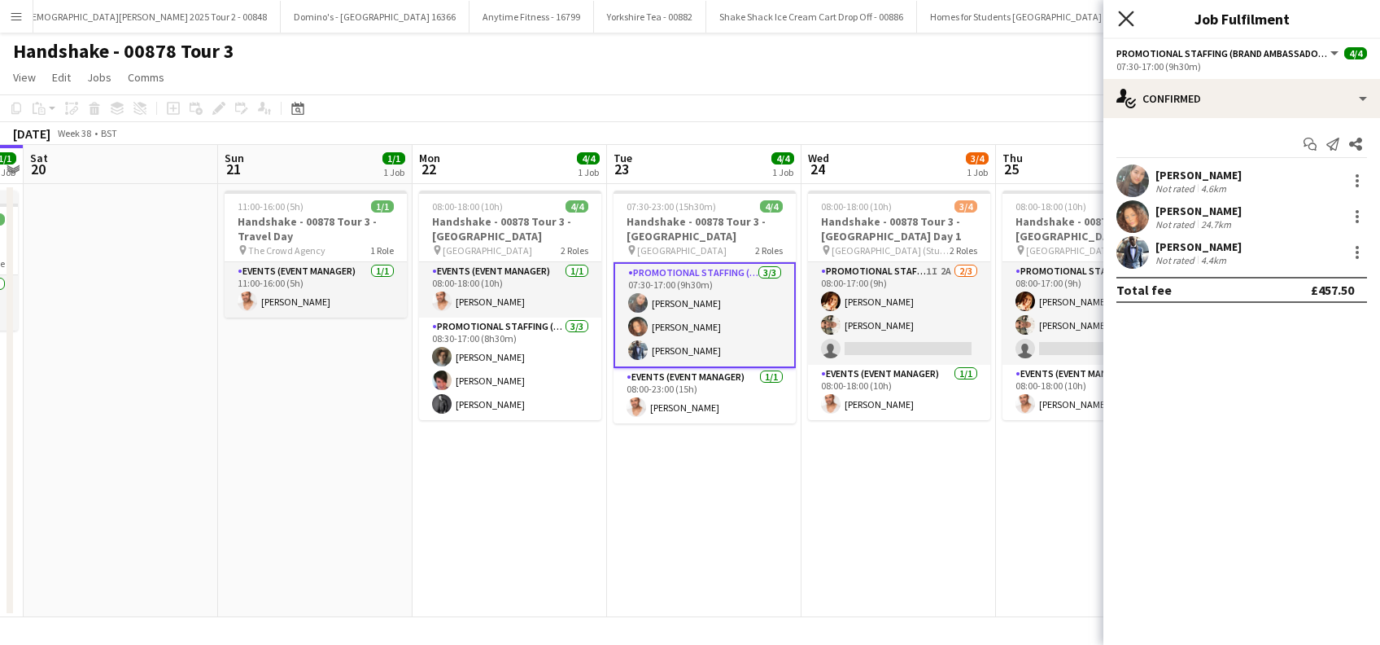
click at [1133, 15] on icon "Close pop-in" at bounding box center [1125, 18] width 15 height 15
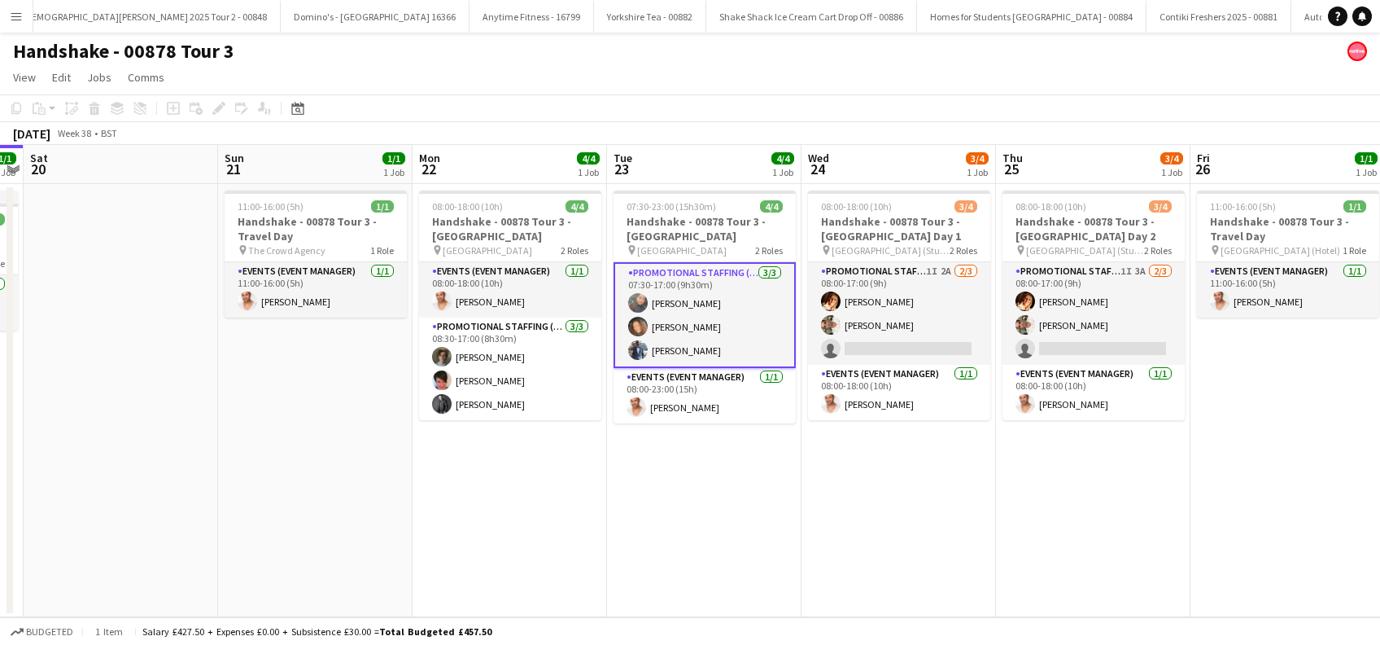
drag, startPoint x: 701, startPoint y: 528, endPoint x: 869, endPoint y: 510, distance: 169.4
click at [702, 527] on app-calendar-viewport "Wed 17 1/1 1 Job Thu 18 1/1 1 Job Fri 19 1/1 1 Job Sat 20 Sun 21 1/1 1 Job Mon …" at bounding box center [690, 381] width 1380 height 472
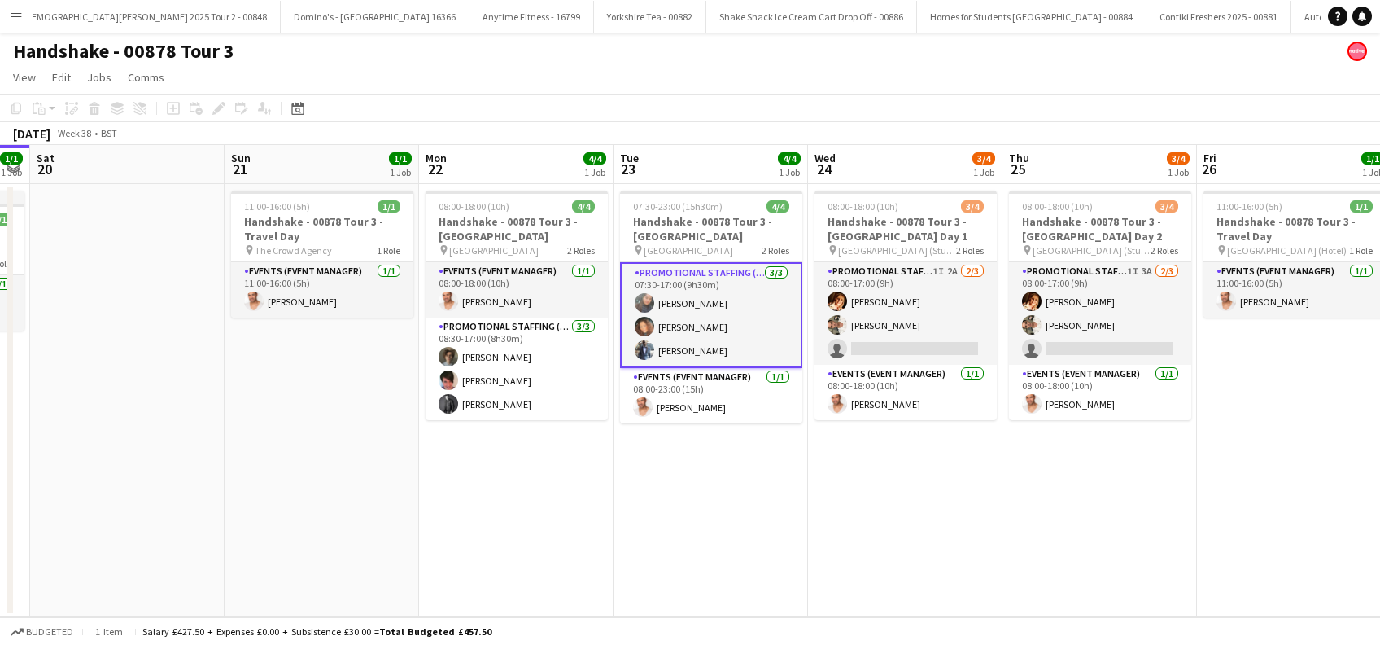
click at [884, 511] on app-date-cell "08:00-18:00 (10h) 3/4 Handshake - 00878 Tour 3 - Newcastle University Day 1 pin…" at bounding box center [905, 400] width 195 height 433
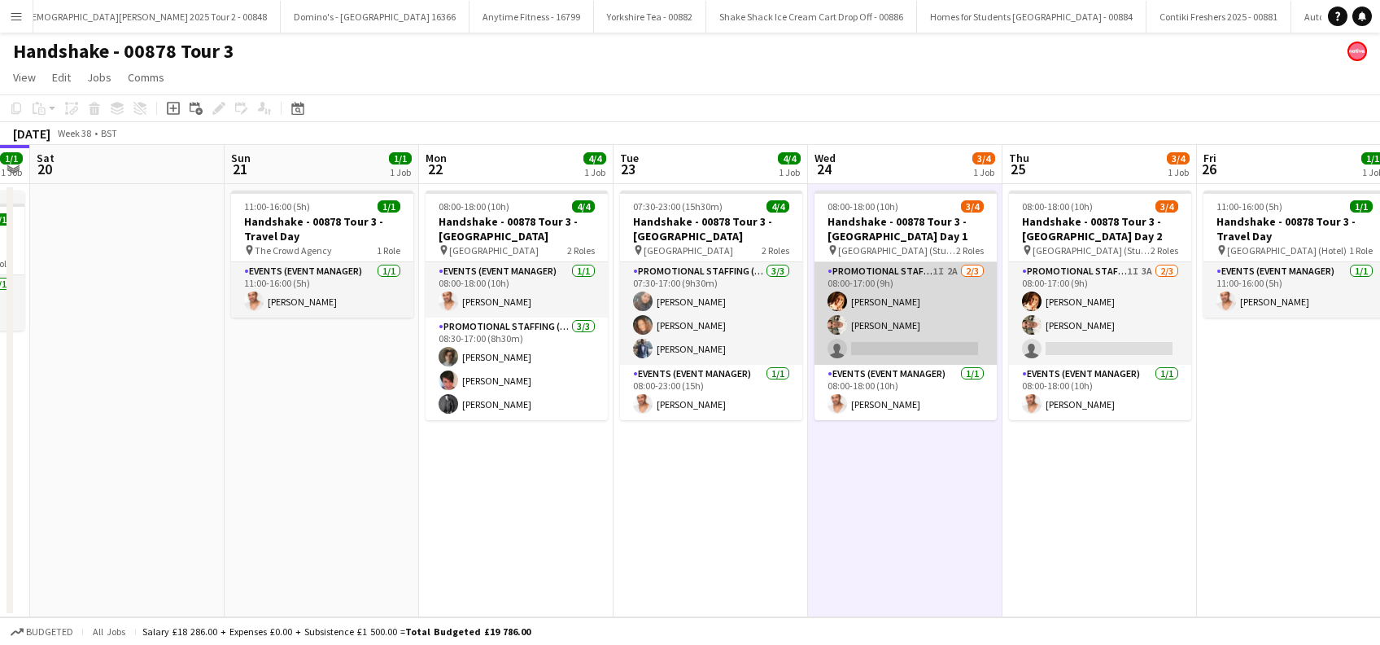
click at [918, 332] on app-card-role "Promotional Staffing (Brand Ambassadors) 1I 2A 2/3 08:00-17:00 (9h) Sam Soulsby…" at bounding box center [906, 313] width 182 height 103
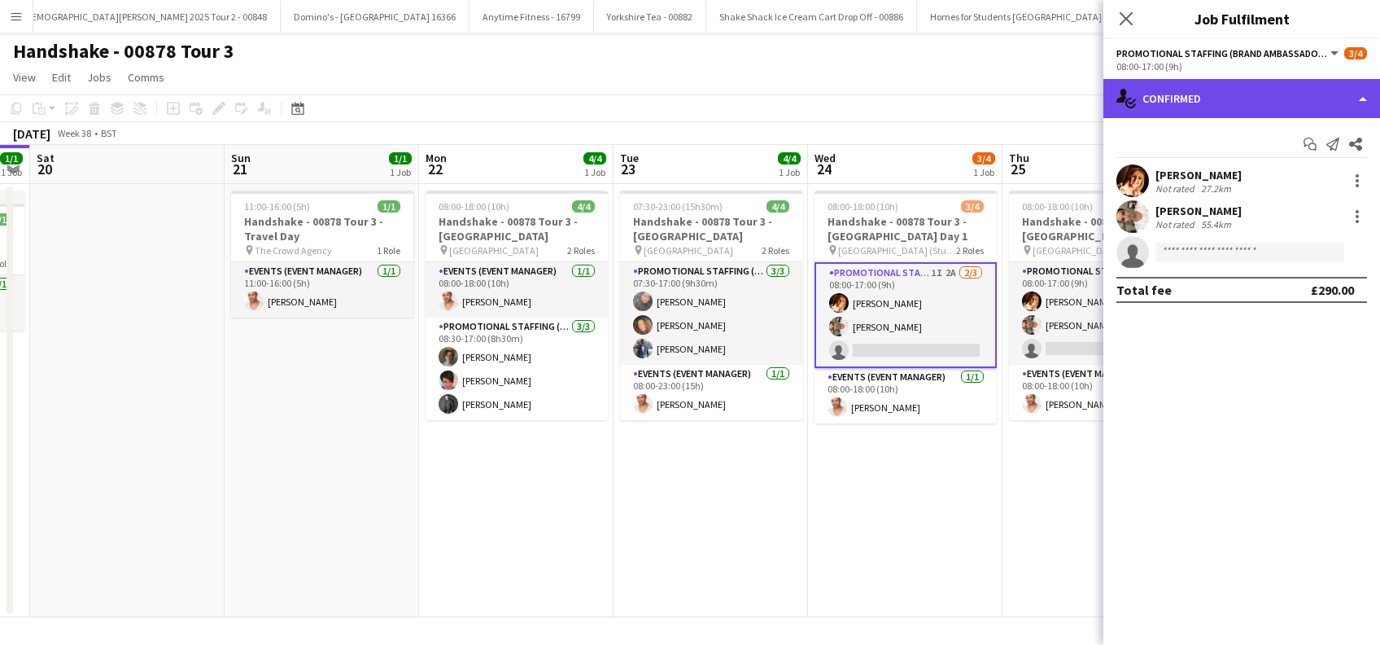
click at [1222, 103] on div "single-neutral-actions-check-2 Confirmed" at bounding box center [1242, 98] width 277 height 39
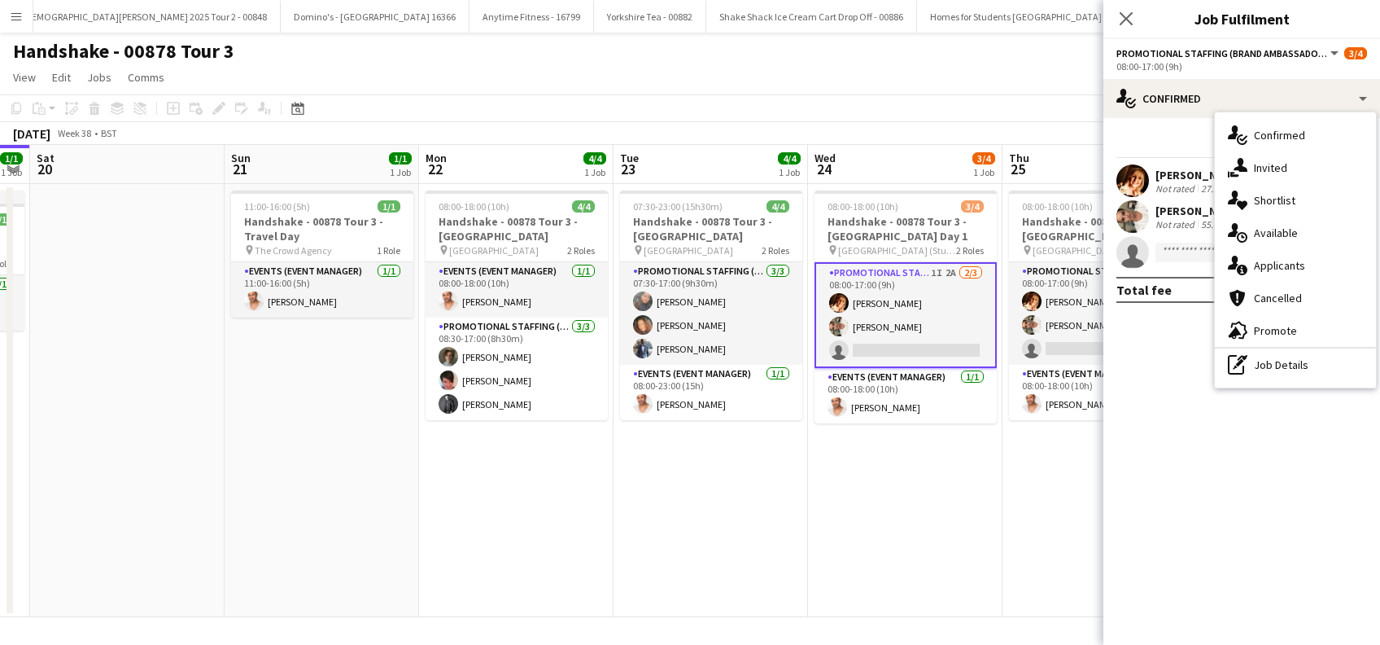
click at [1282, 266] on span "Applicants" at bounding box center [1279, 265] width 51 height 15
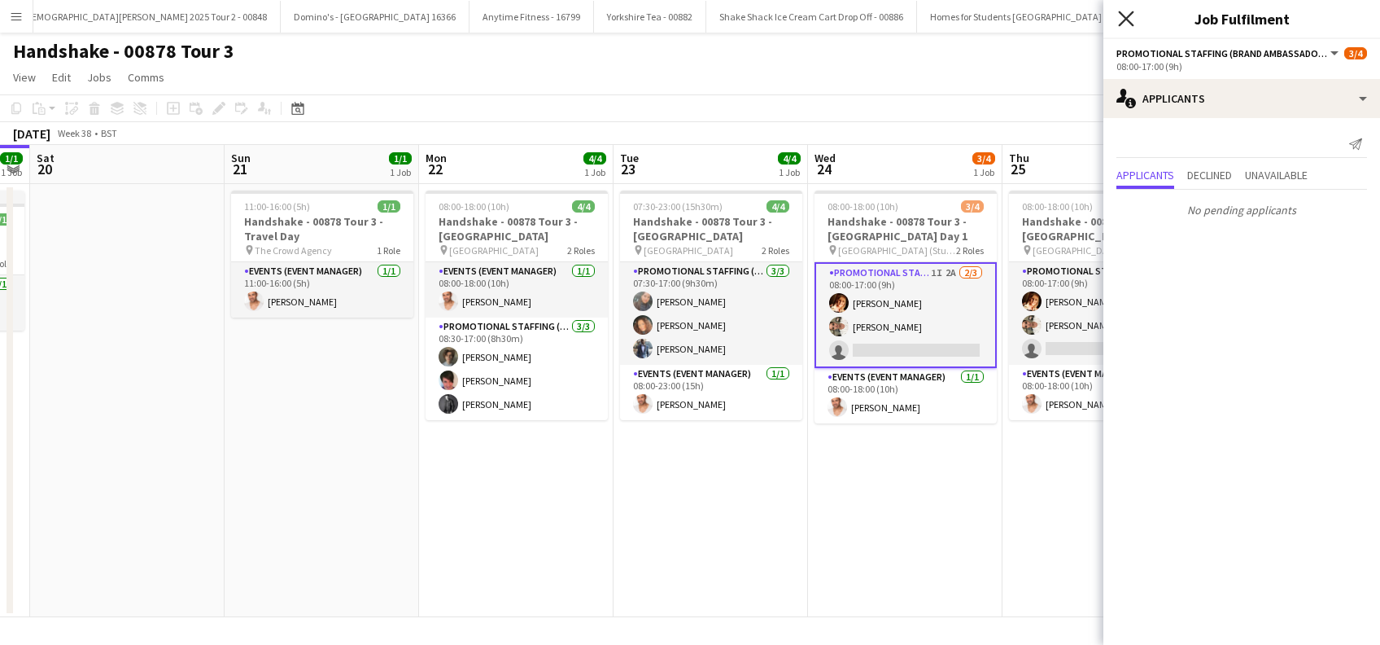
click at [1131, 16] on icon "Close pop-in" at bounding box center [1125, 18] width 15 height 15
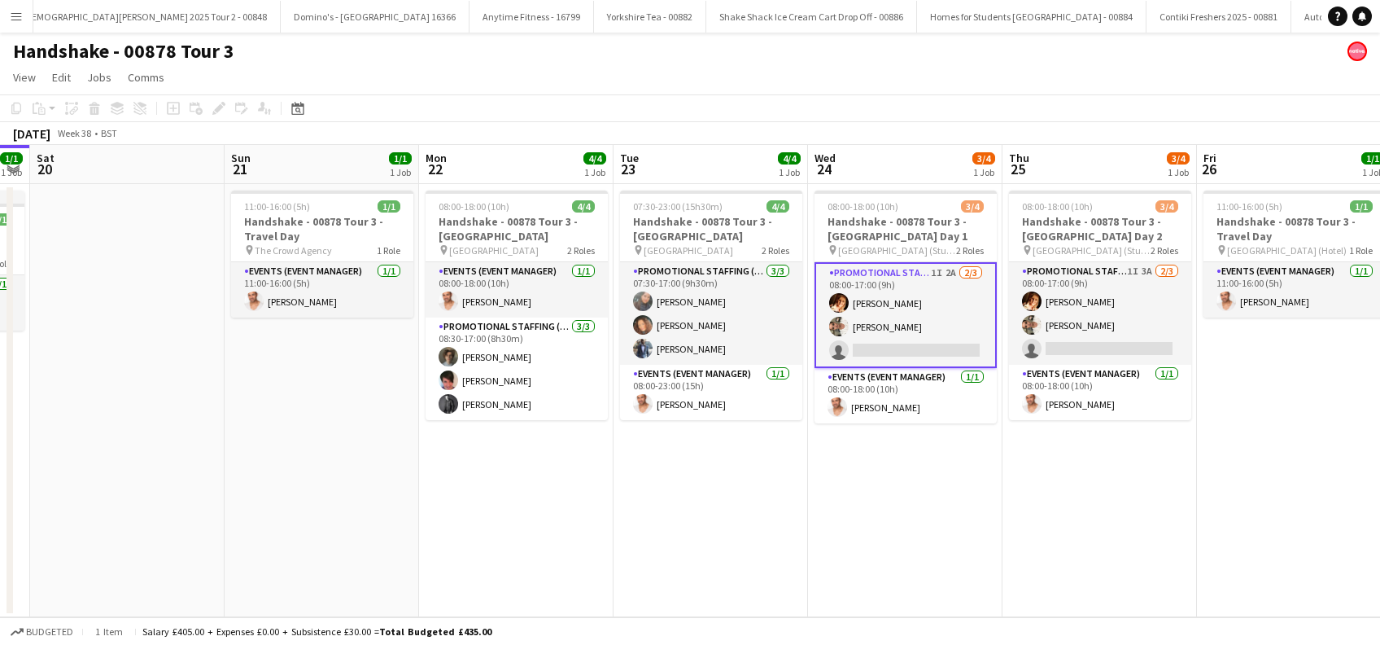
click at [927, 563] on app-date-cell "08:00-18:00 (10h) 3/4 Handshake - 00878 Tour 3 - Newcastle University Day 1 pin…" at bounding box center [905, 400] width 195 height 433
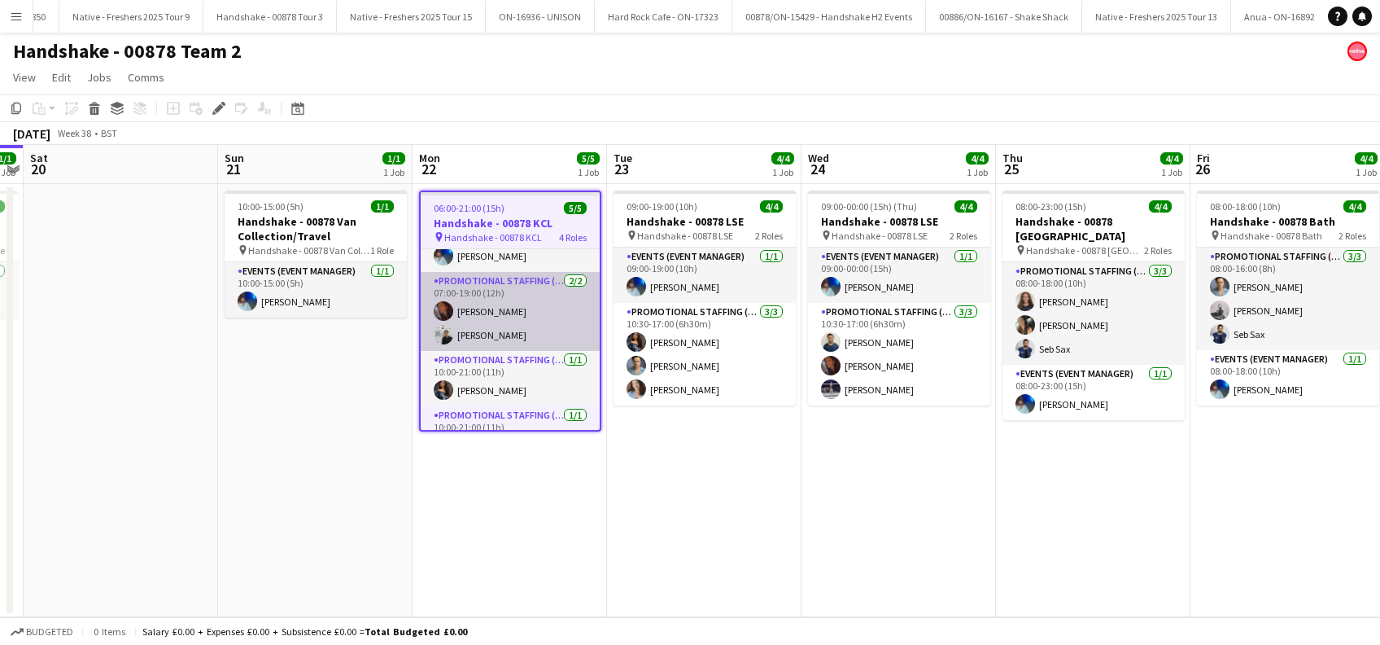
scroll to position [63, 0]
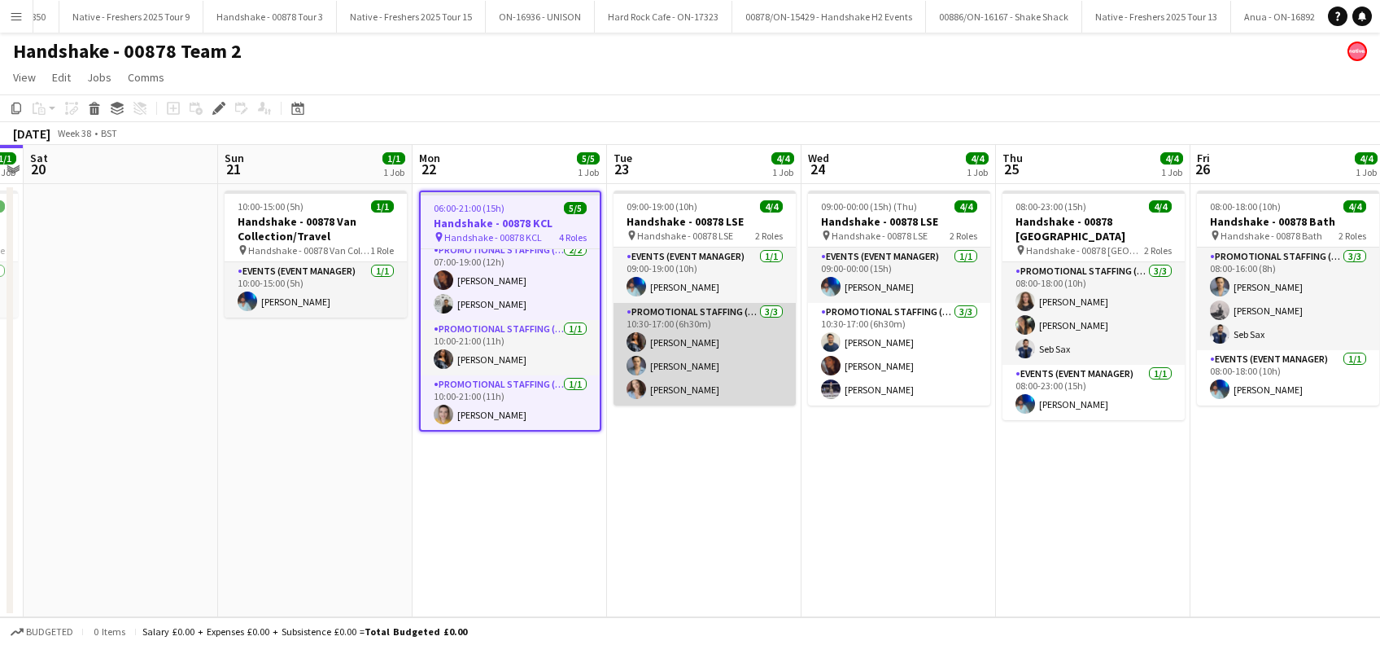
click at [711, 370] on app-card-role "Promotional Staffing (Brand Ambassadors) [DATE] 10:30-17:00 (6h30m) [PERSON_NAM…" at bounding box center [705, 354] width 182 height 103
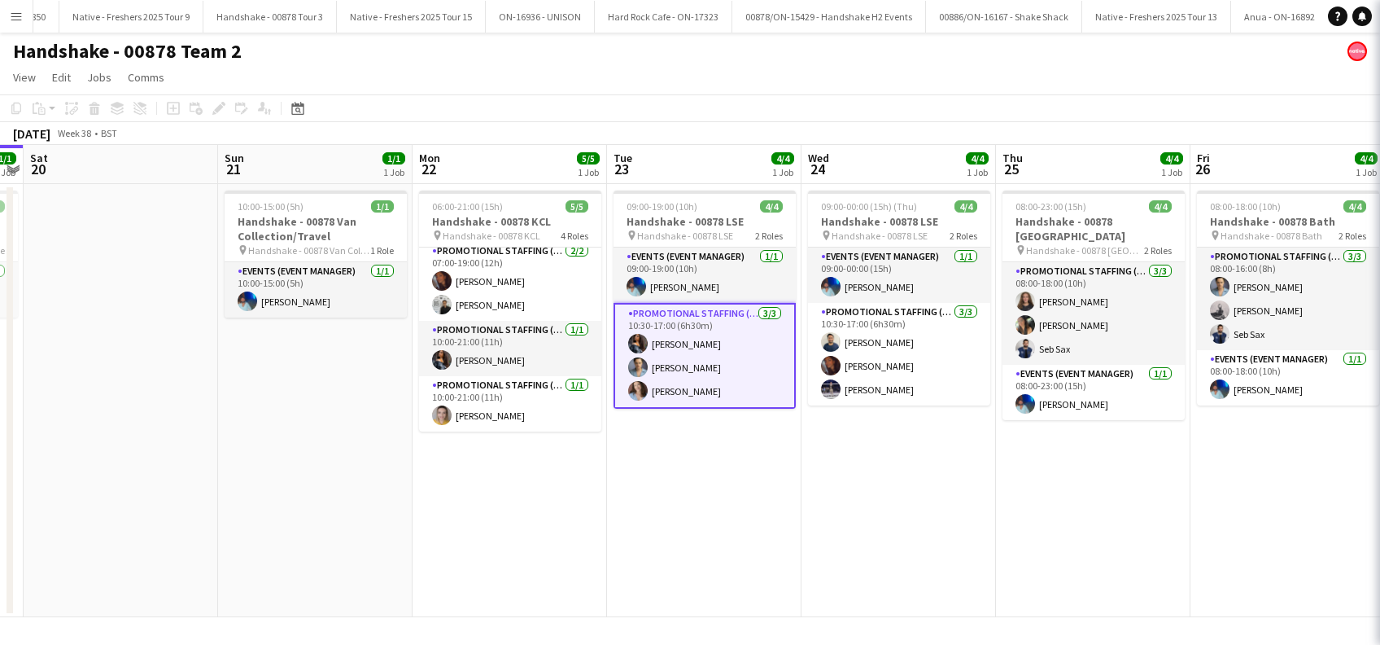
scroll to position [61, 0]
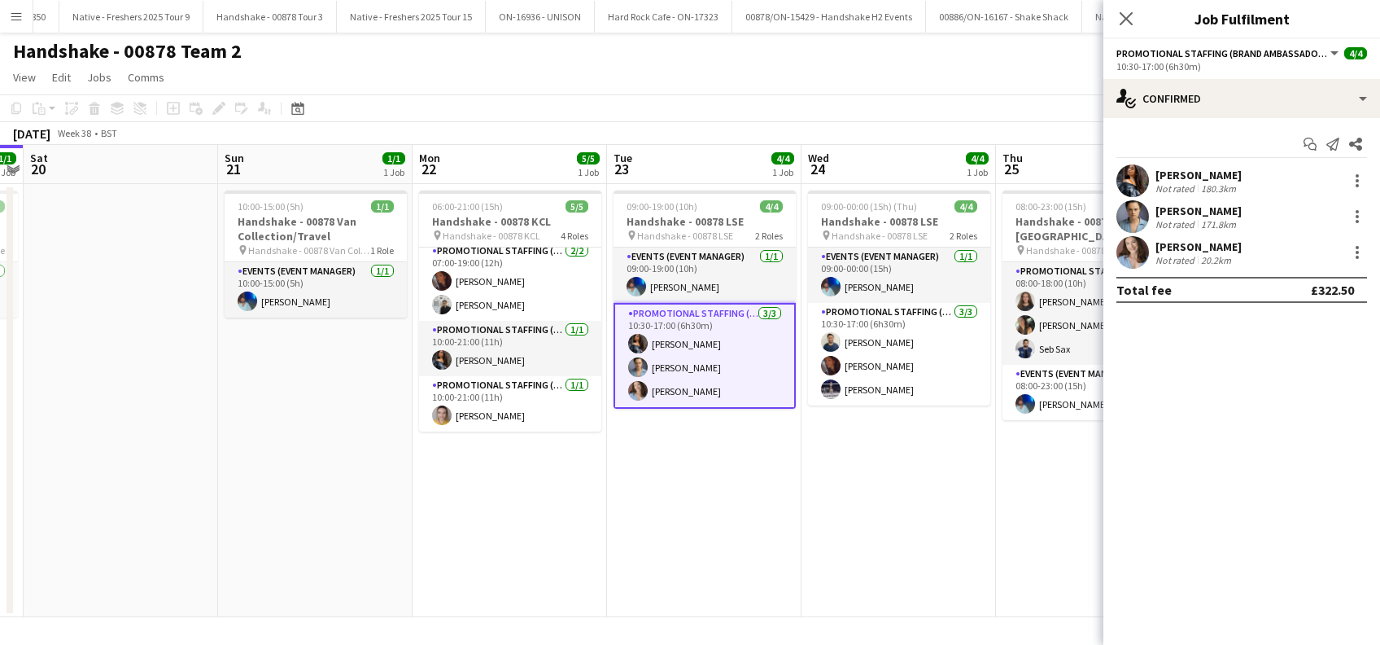
click at [712, 367] on app-card-role "Promotional Staffing (Brand Ambassadors) [DATE] 10:30-17:00 (6h30m) [PERSON_NAM…" at bounding box center [705, 356] width 182 height 106
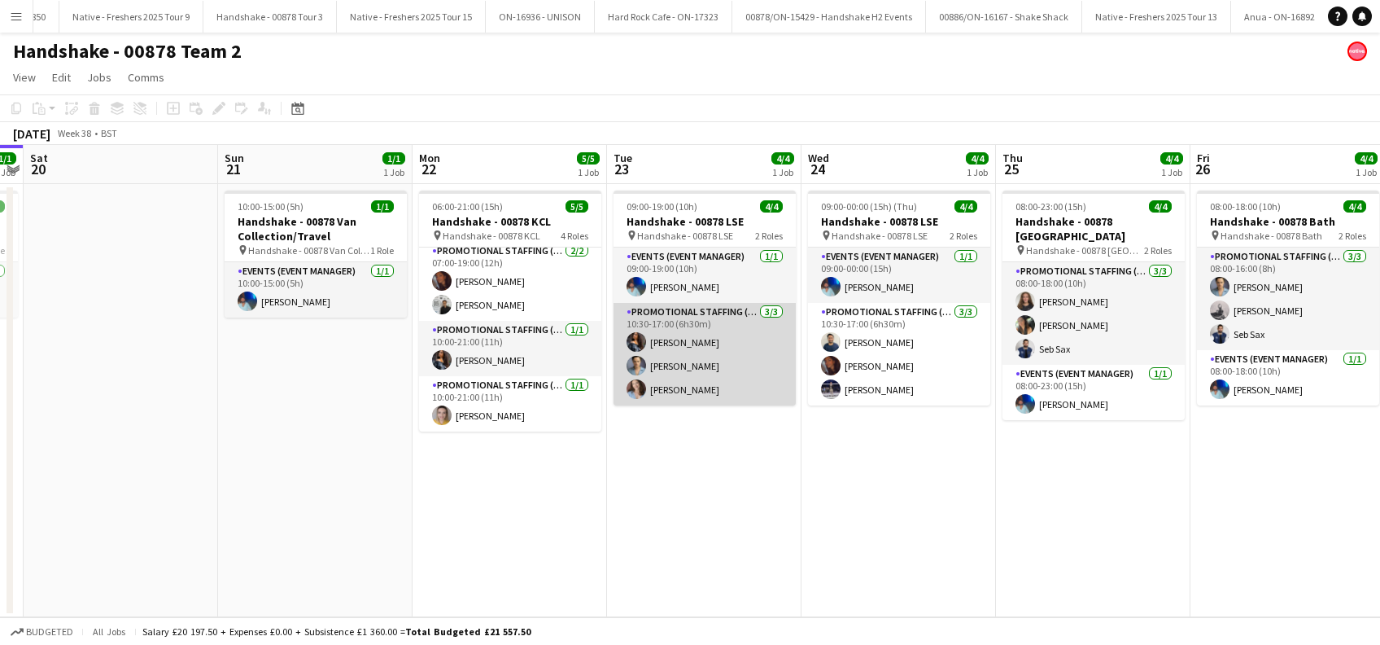
click at [712, 368] on app-card-role "Promotional Staffing (Brand Ambassadors) [DATE] 10:30-17:00 (6h30m) [PERSON_NAM…" at bounding box center [705, 354] width 182 height 103
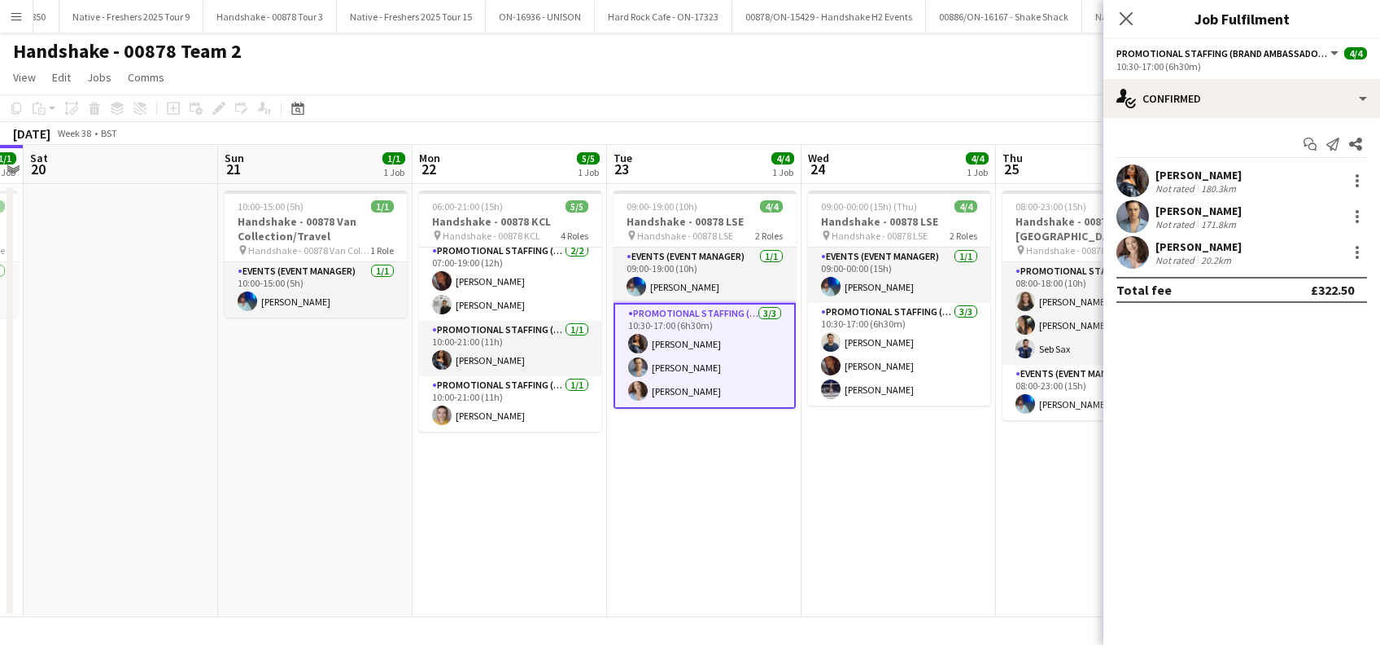
click at [1223, 210] on div "[PERSON_NAME]" at bounding box center [1199, 210] width 86 height 15
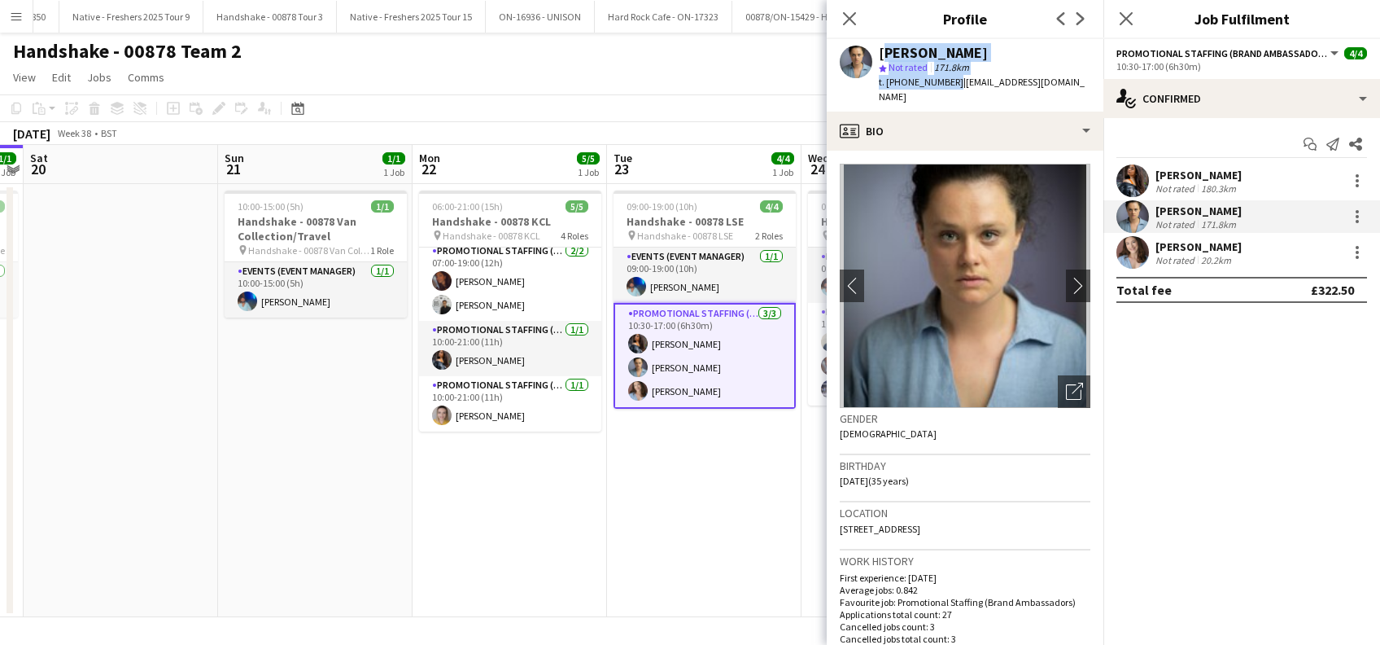
drag, startPoint x: 951, startPoint y: 77, endPoint x: 877, endPoint y: 54, distance: 76.7
click at [877, 54] on div "[PERSON_NAME] star Not rated 171.8km t. [PHONE_NUMBER] | [EMAIL_ADDRESS][DOMAIN…" at bounding box center [965, 75] width 277 height 72
copy div "[PERSON_NAME] star Not rated 171.8km t. [PHONE_NUMBER]"
click at [1170, 244] on div "[PERSON_NAME]" at bounding box center [1199, 246] width 86 height 15
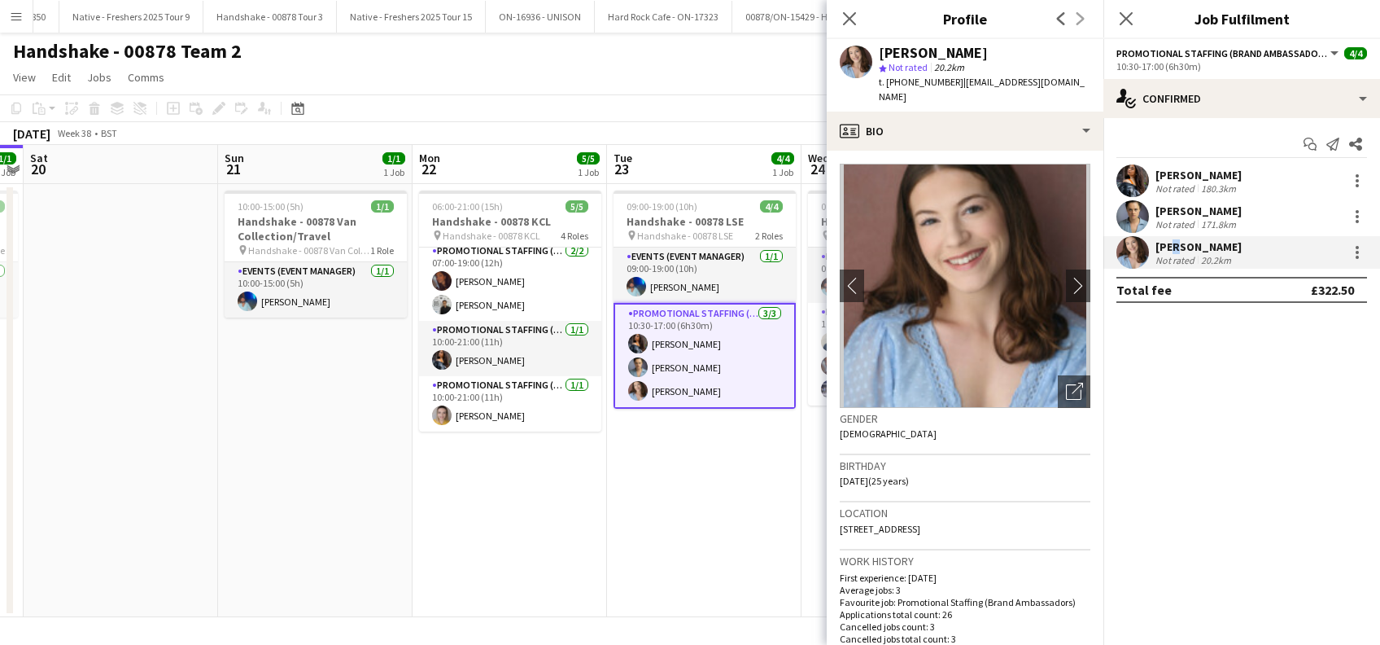
drag, startPoint x: 956, startPoint y: 79, endPoint x: 880, endPoint y: 52, distance: 81.1
click at [880, 52] on div "[PERSON_NAME] star Not rated 20.2km t. [PHONE_NUMBER] | [EMAIL_ADDRESS][DOMAIN_…" at bounding box center [985, 75] width 212 height 59
copy div "[PERSON_NAME] star Not rated 20.2km t. [PHONE_NUMBER]"
click at [684, 480] on app-date-cell "09:00-19:00 (10h) 4/4 Handshake - 00878 LSE pin Handshake - 00878 LSE 2 Roles E…" at bounding box center [704, 400] width 195 height 433
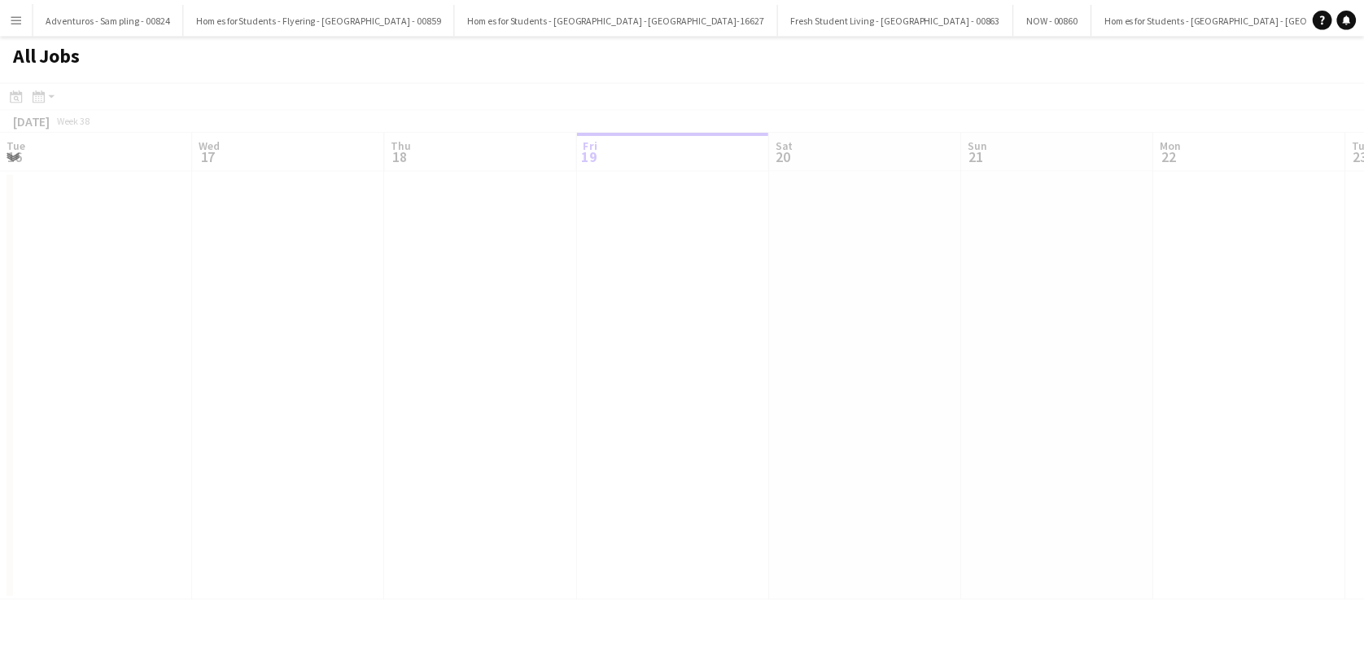
scroll to position [0, 389]
